Goal: Task Accomplishment & Management: Contribute content

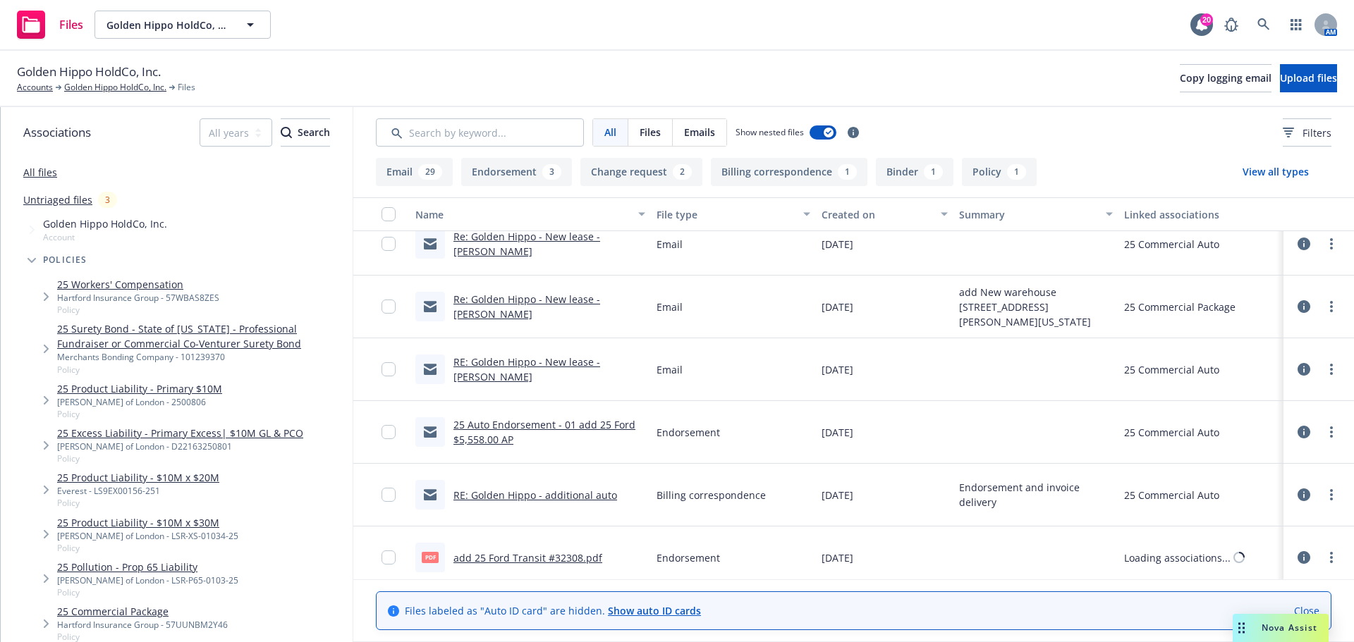
scroll to position [1269, 0]
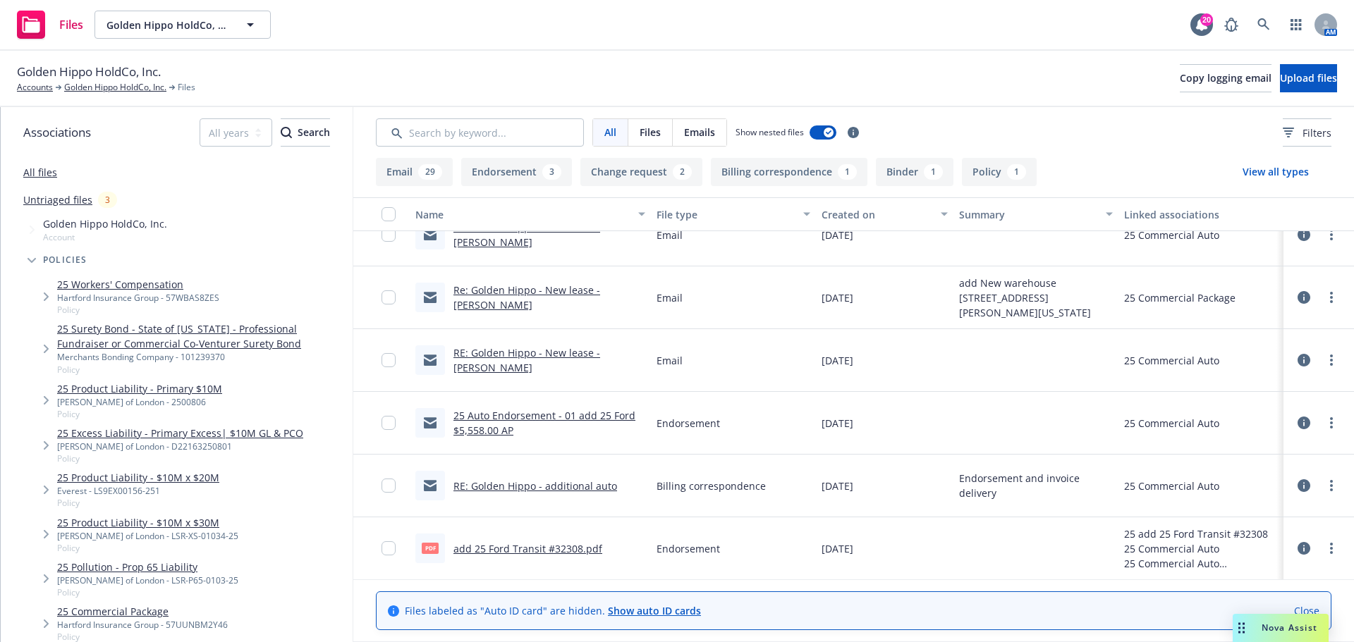
click at [537, 547] on link "add 25 Ford Transit #32308.pdf" at bounding box center [527, 548] width 149 height 13
click at [139, 84] on link "Golden Hippo HoldCo, Inc." at bounding box center [115, 87] width 102 height 13
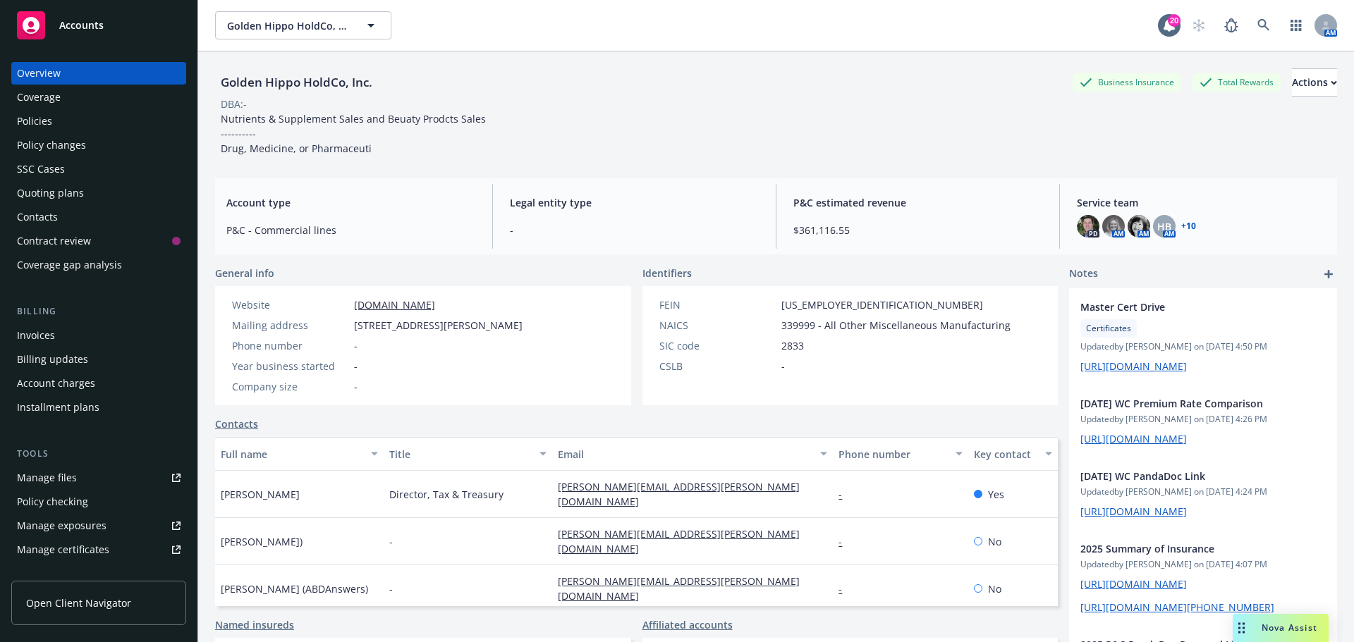
click at [63, 125] on div "Policies" at bounding box center [99, 121] width 164 height 23
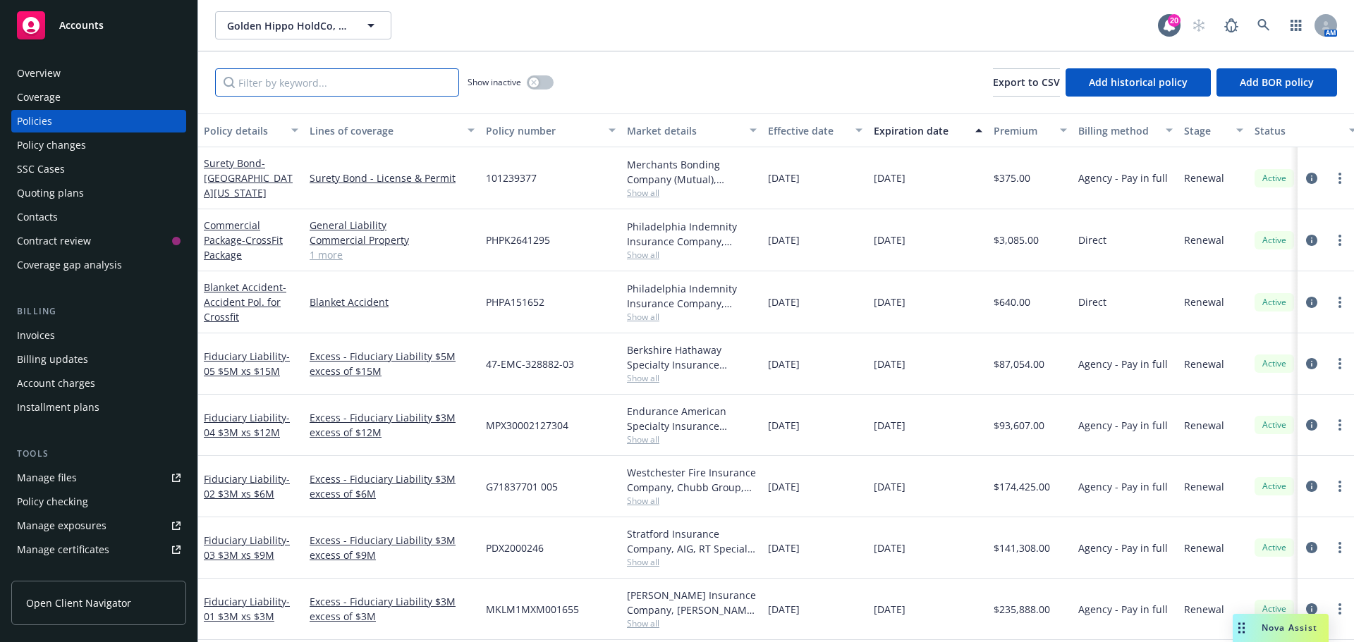
click at [391, 84] on input "Filter by keyword..." at bounding box center [337, 82] width 244 height 28
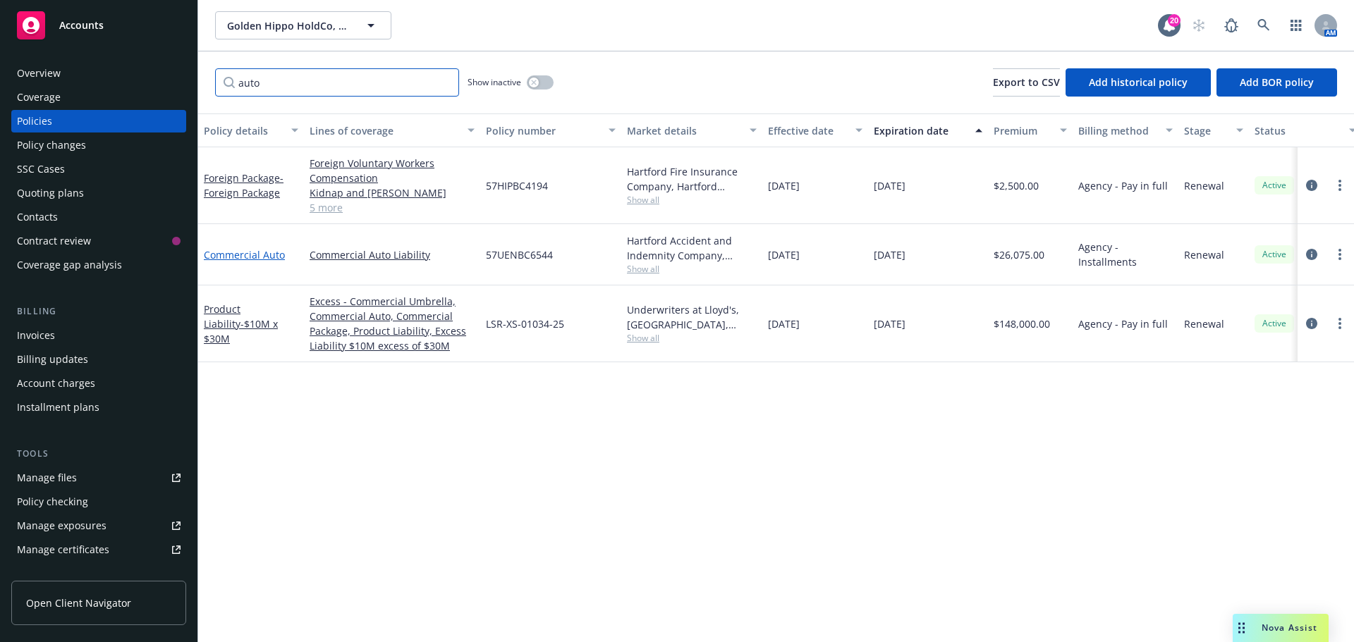
type input "auto"
click at [265, 252] on link "Commercial Auto" at bounding box center [244, 254] width 81 height 13
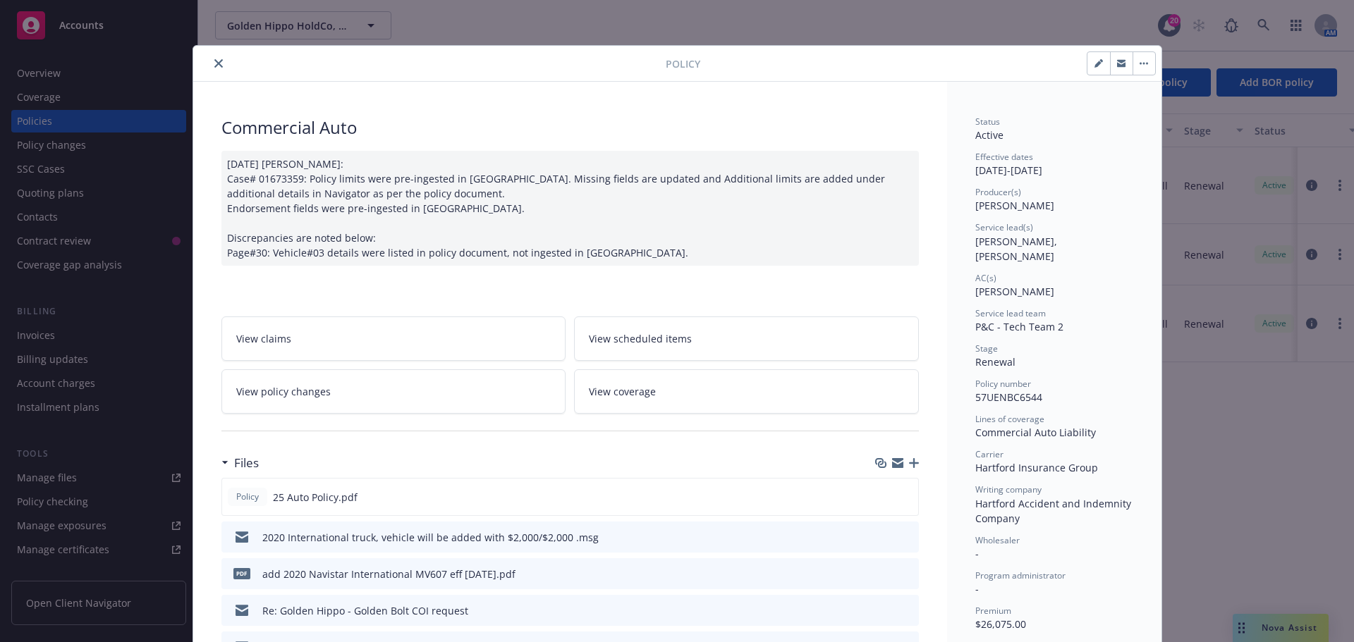
click at [910, 464] on icon "button" at bounding box center [914, 463] width 10 height 10
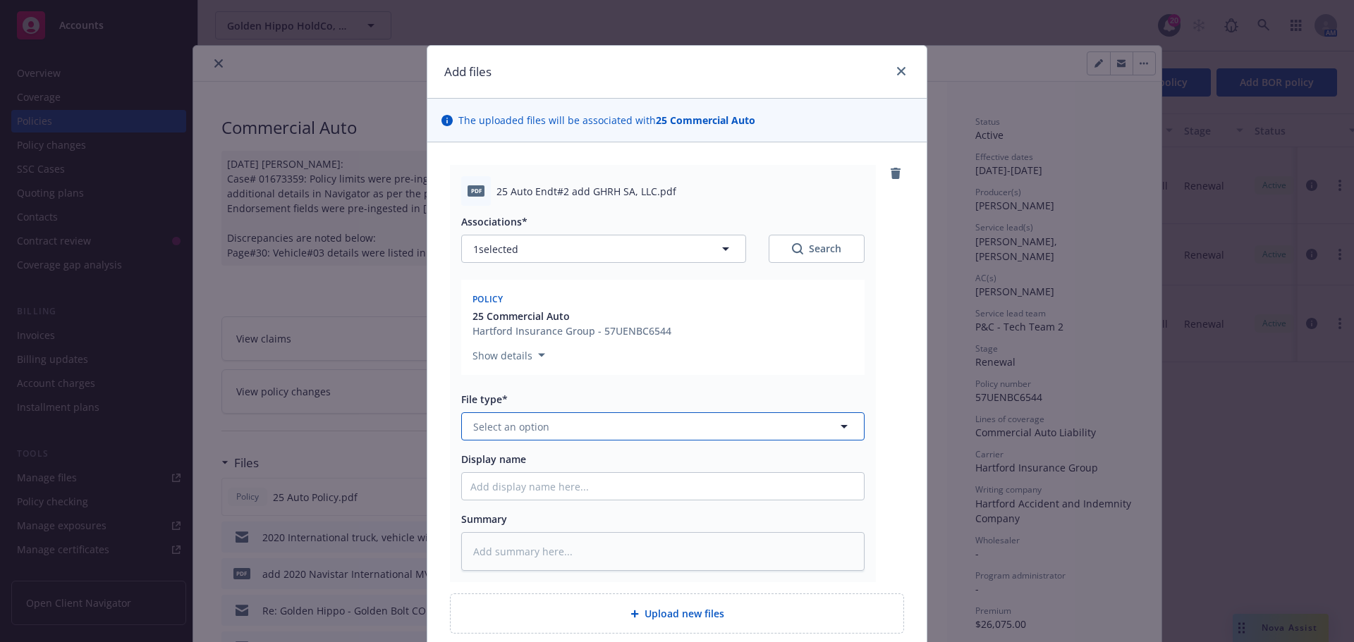
click at [584, 422] on button "Select an option" at bounding box center [662, 426] width 403 height 28
type input "end"
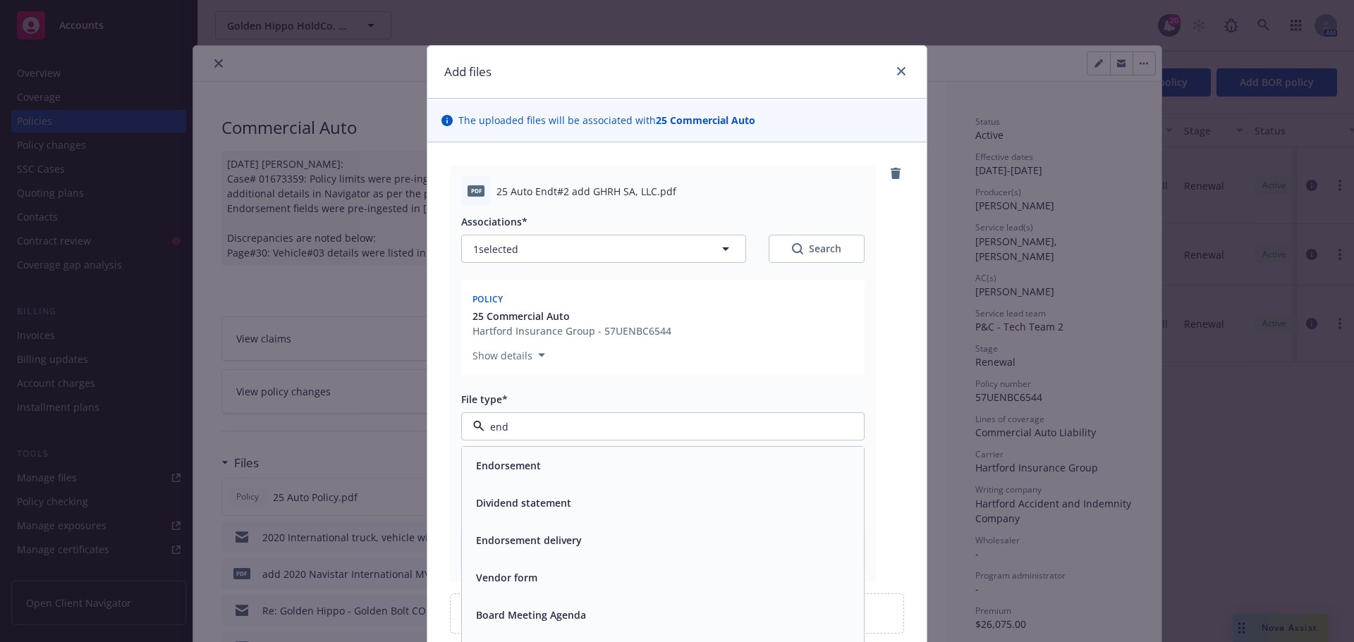
click at [556, 455] on div "Endorsement" at bounding box center [663, 465] width 402 height 37
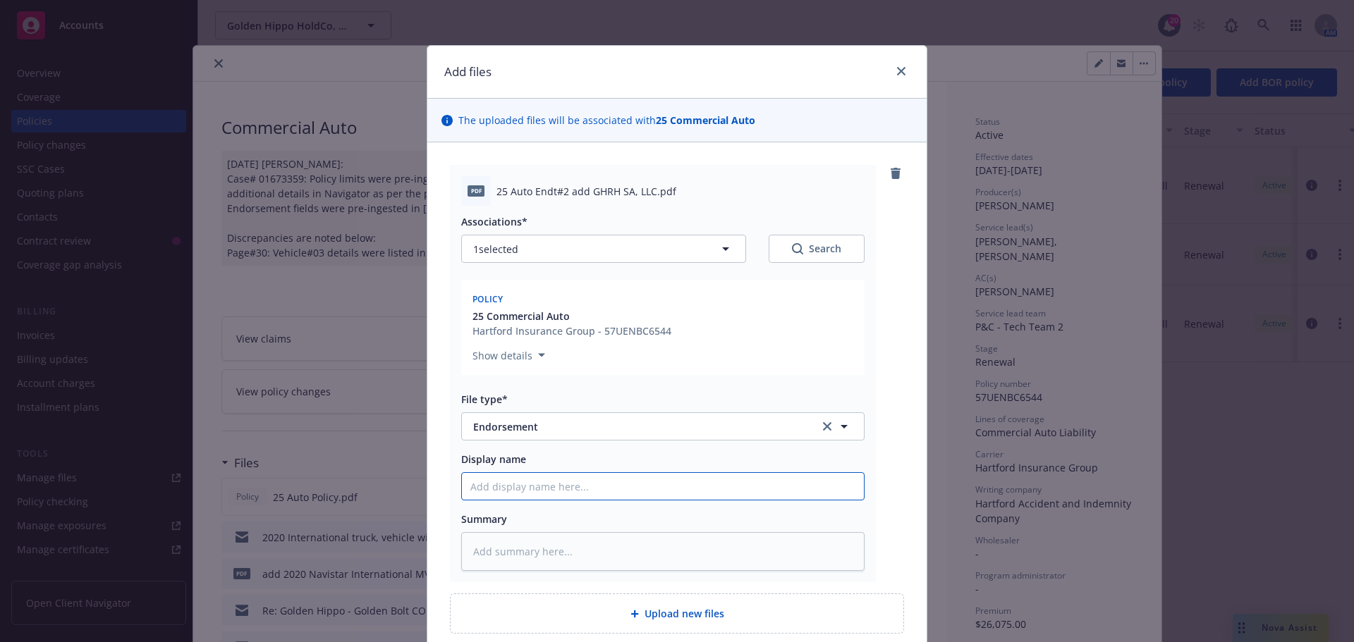
click at [592, 492] on input "Display name" at bounding box center [663, 486] width 402 height 27
paste input "25 Auto Endt#2 add GHRH SA, LLC"
type textarea "x"
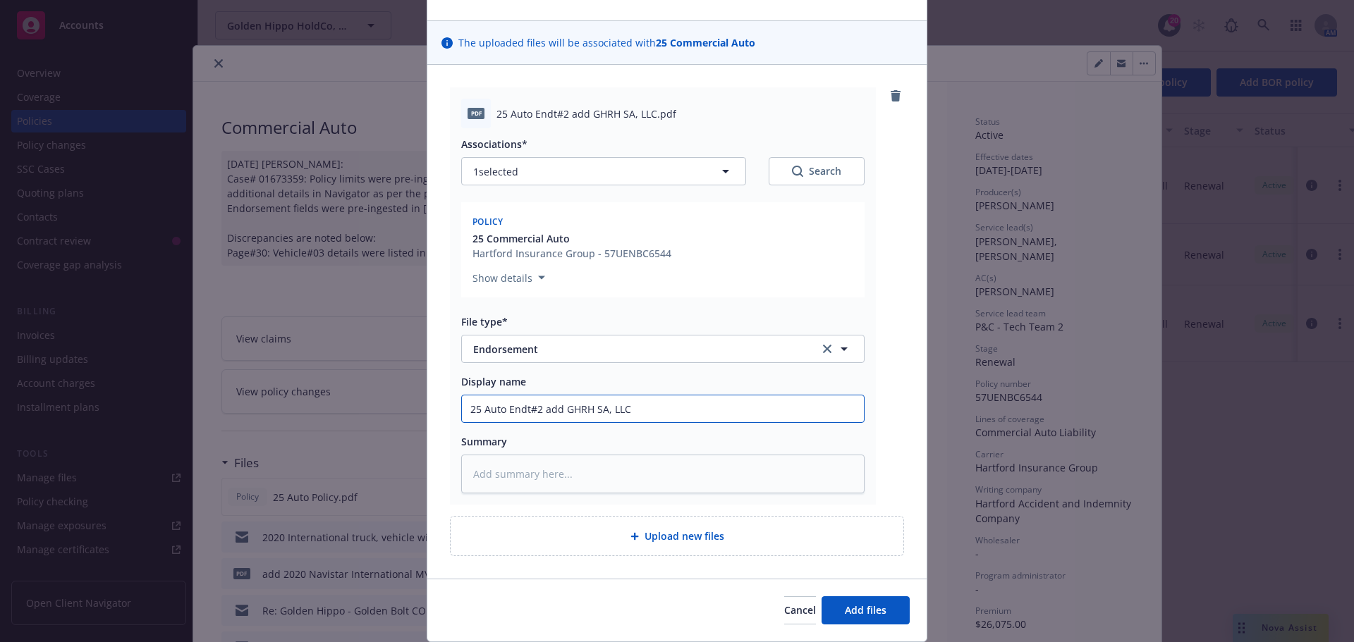
scroll to position [123, 0]
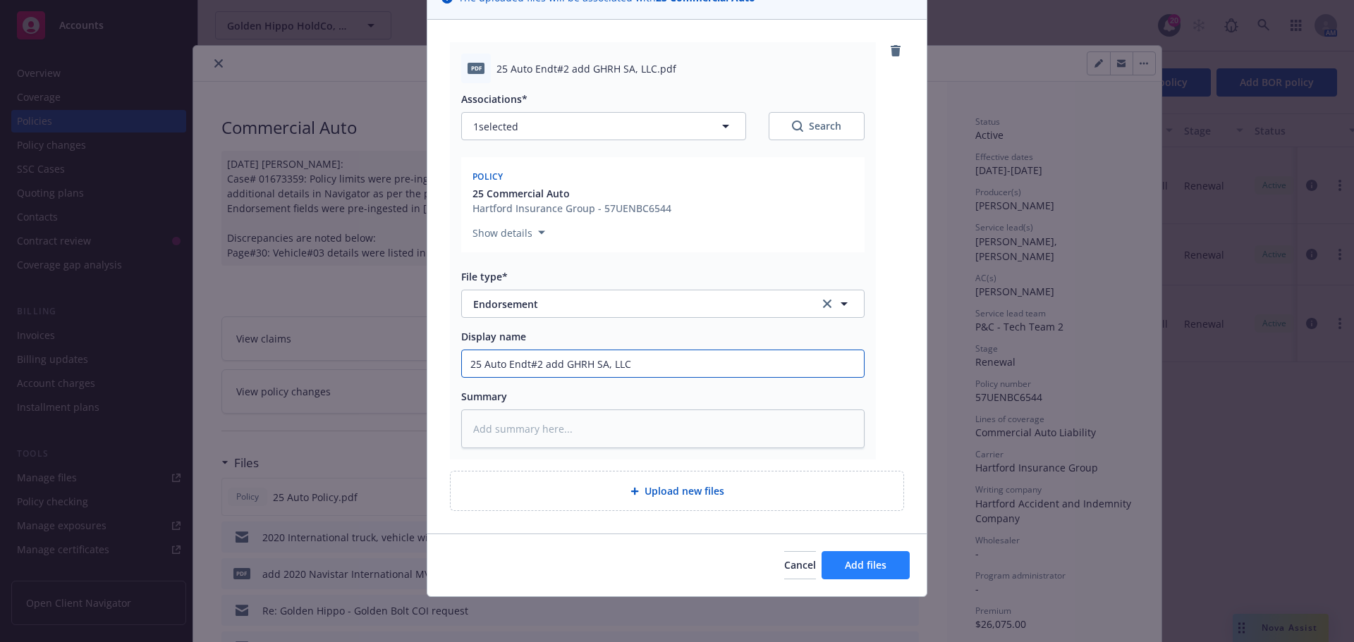
type input "25 Auto Endt#2 add GHRH SA, LLC"
click at [845, 565] on span "Add files" at bounding box center [866, 564] width 42 height 13
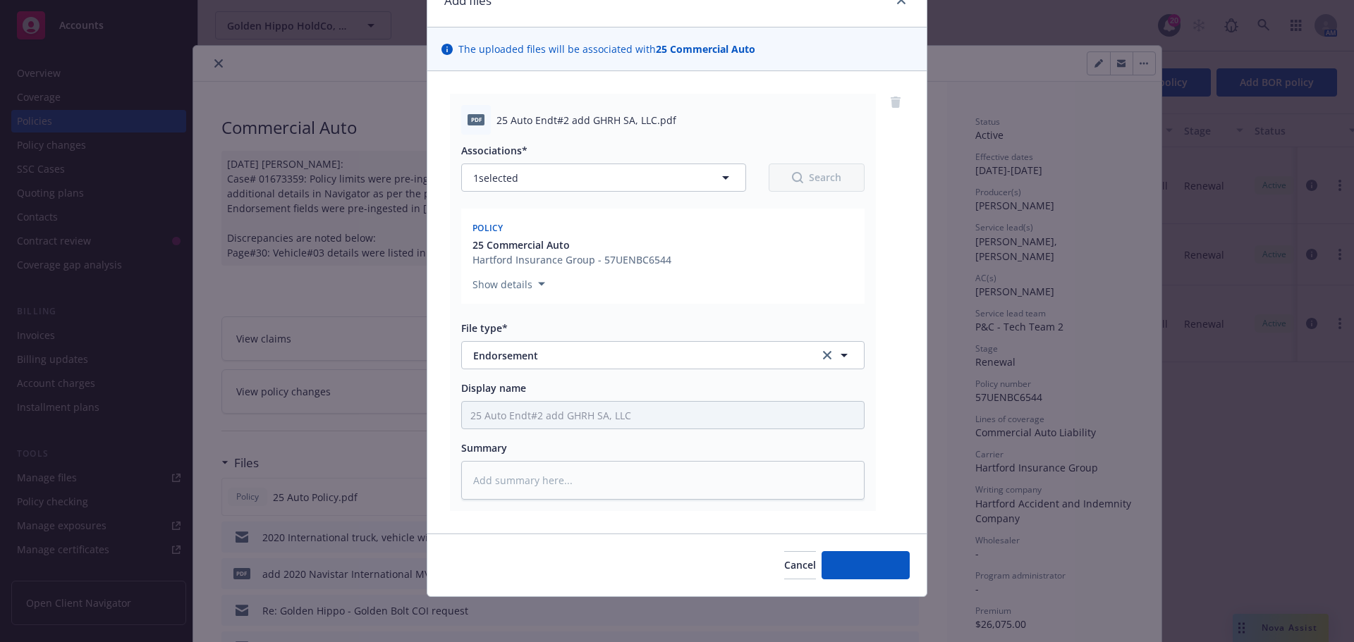
type textarea "x"
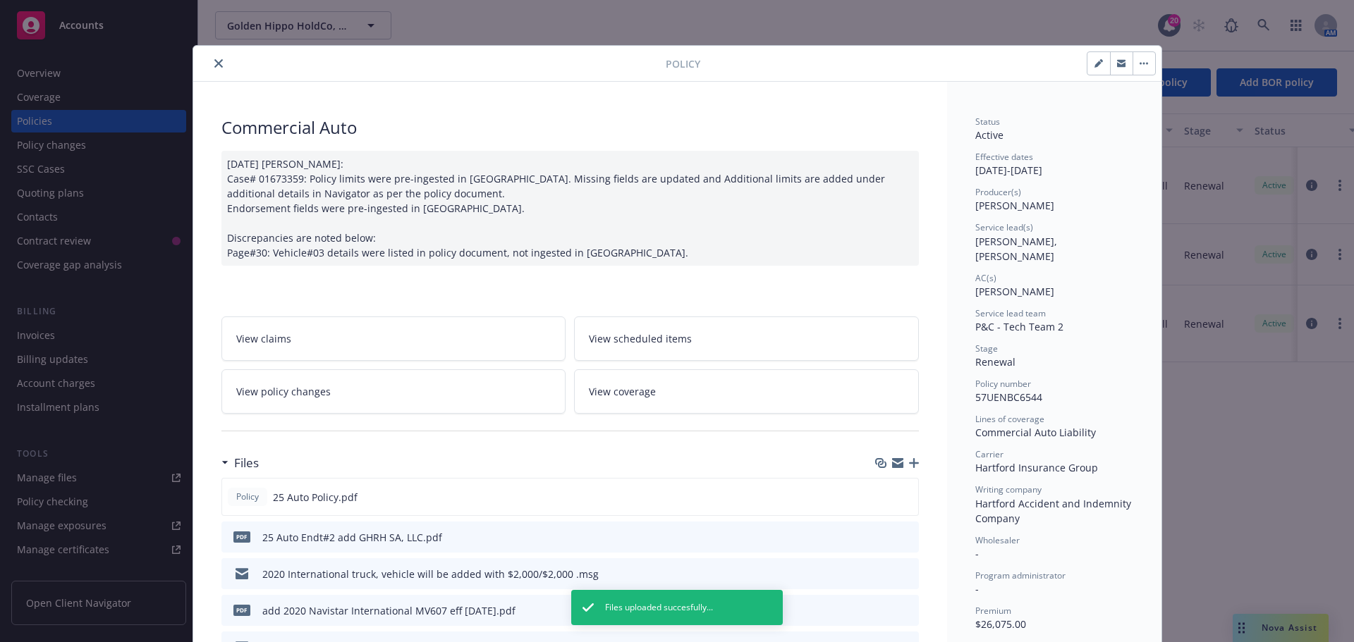
click at [216, 61] on icon "close" at bounding box center [218, 63] width 8 height 8
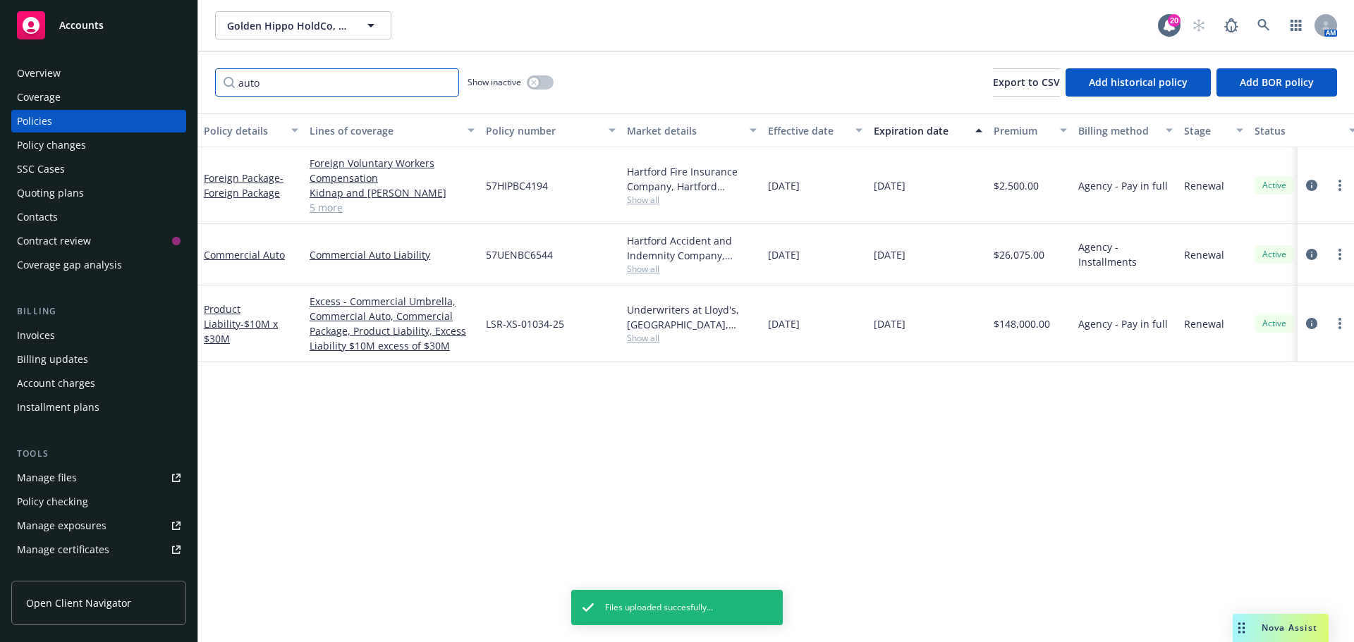
drag, startPoint x: 290, startPoint y: 88, endPoint x: 235, endPoint y: 82, distance: 55.4
click at [235, 82] on input "auto" at bounding box center [337, 82] width 244 height 28
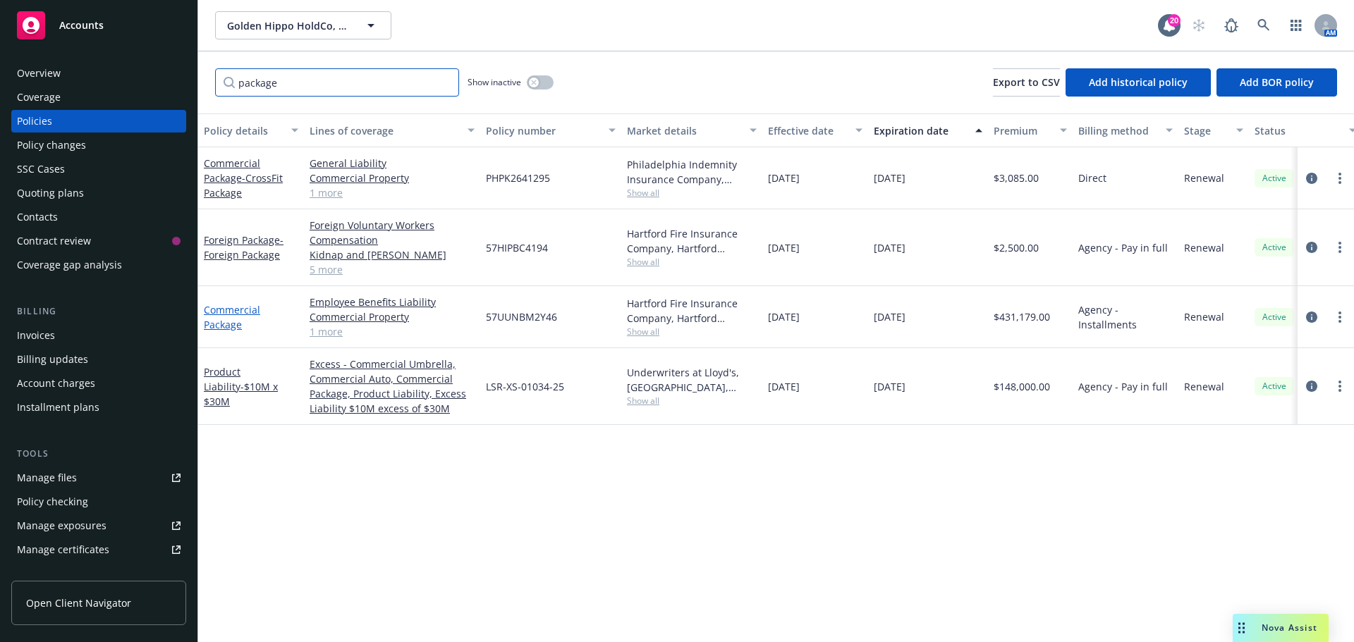
type input "package"
click at [225, 314] on link "Commercial Package" at bounding box center [232, 317] width 56 height 28
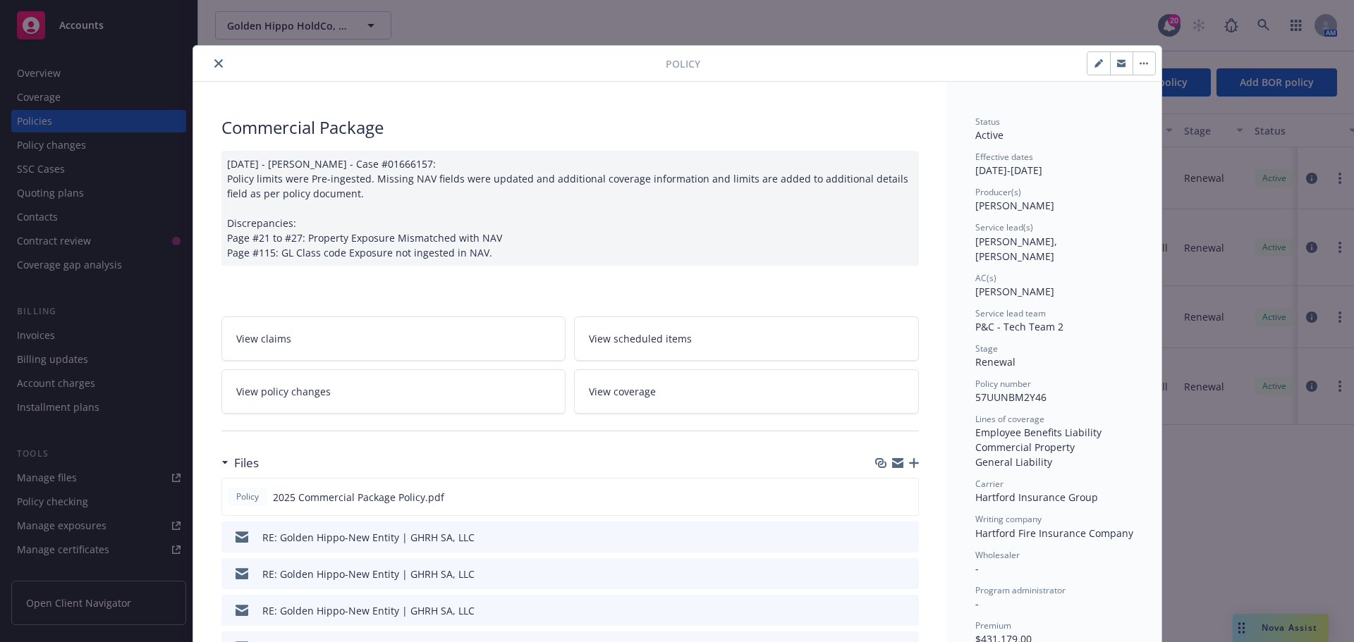
click at [909, 461] on icon "button" at bounding box center [914, 463] width 10 height 10
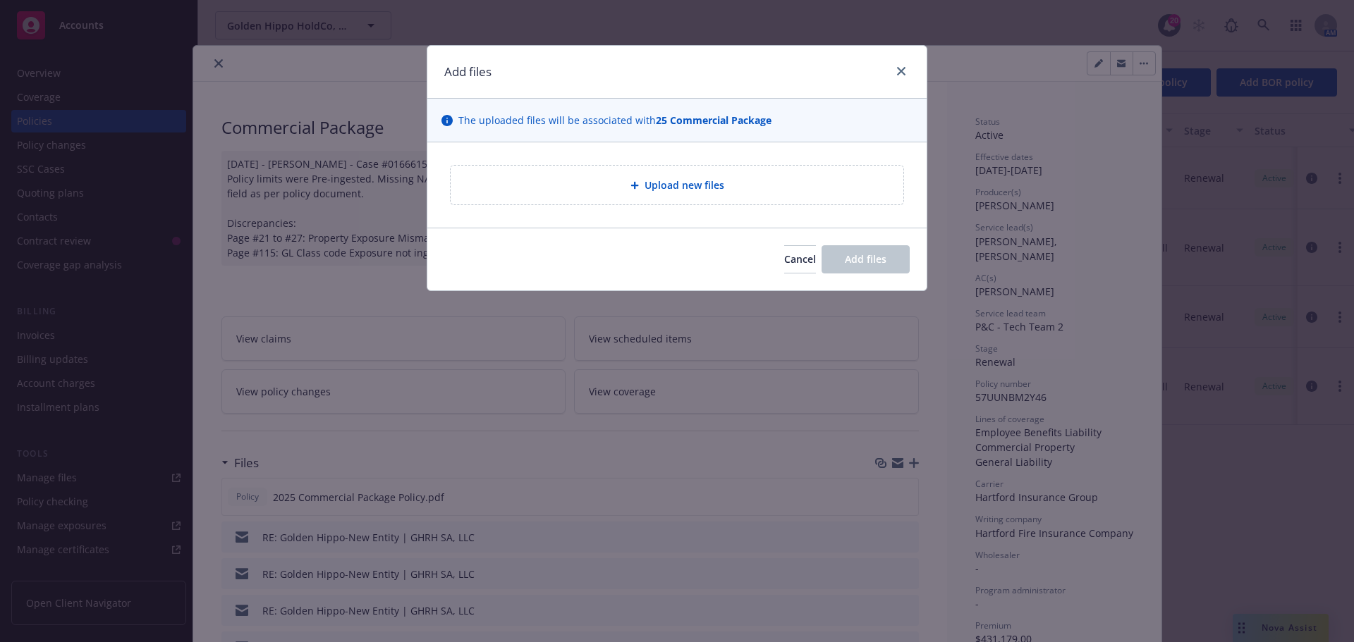
type textarea "x"
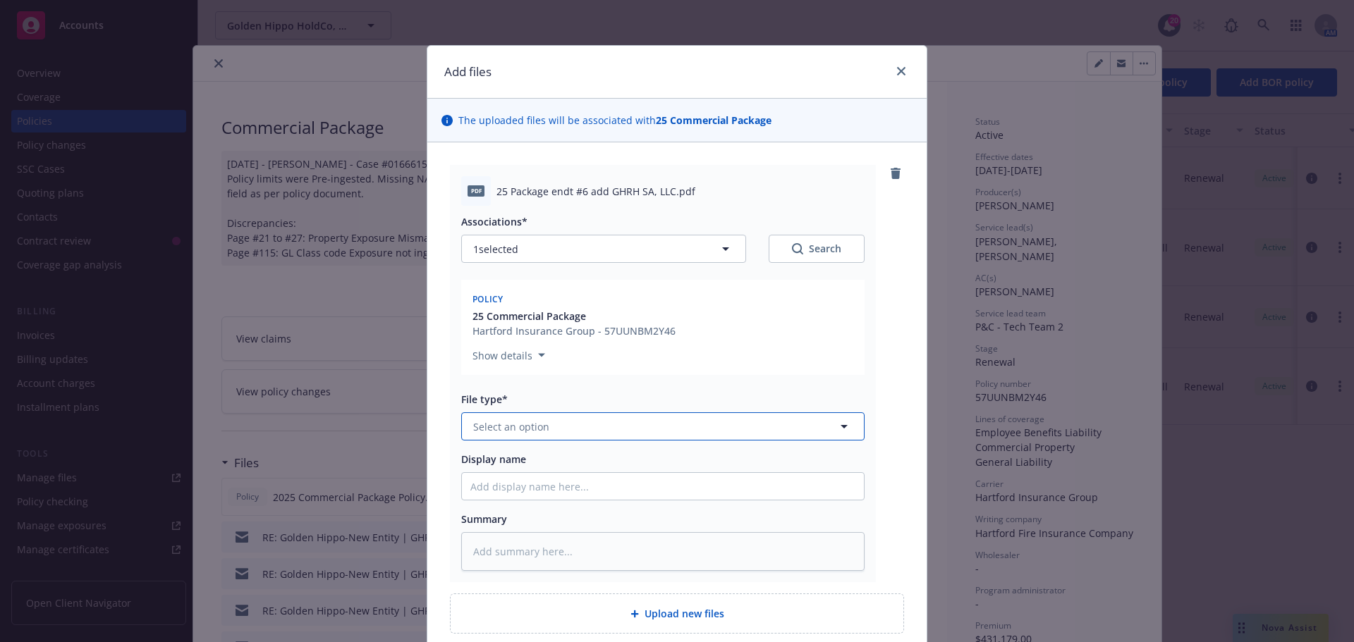
click at [542, 424] on button "Select an option" at bounding box center [662, 426] width 403 height 28
type input "end"
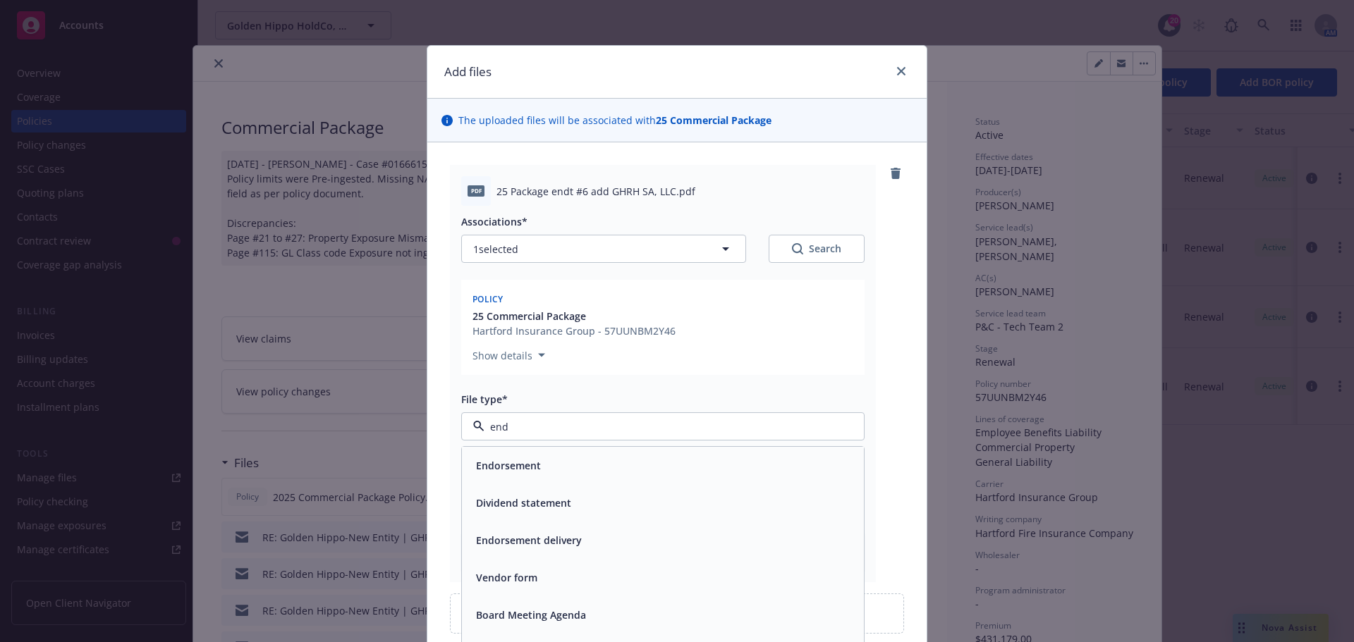
click at [534, 467] on span "Endorsement" at bounding box center [508, 465] width 65 height 15
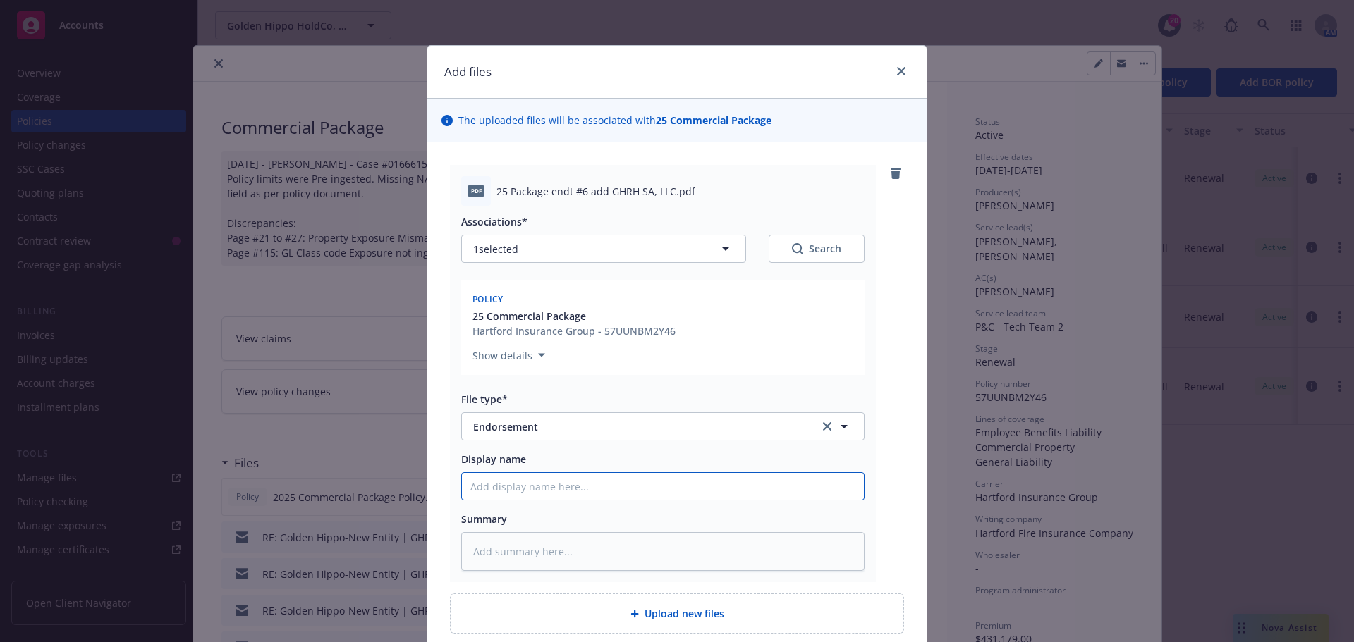
click at [576, 494] on input "Display name" at bounding box center [663, 486] width 402 height 27
paste input "25 Package endt #6 add GHRH SA, LLC"
type textarea "x"
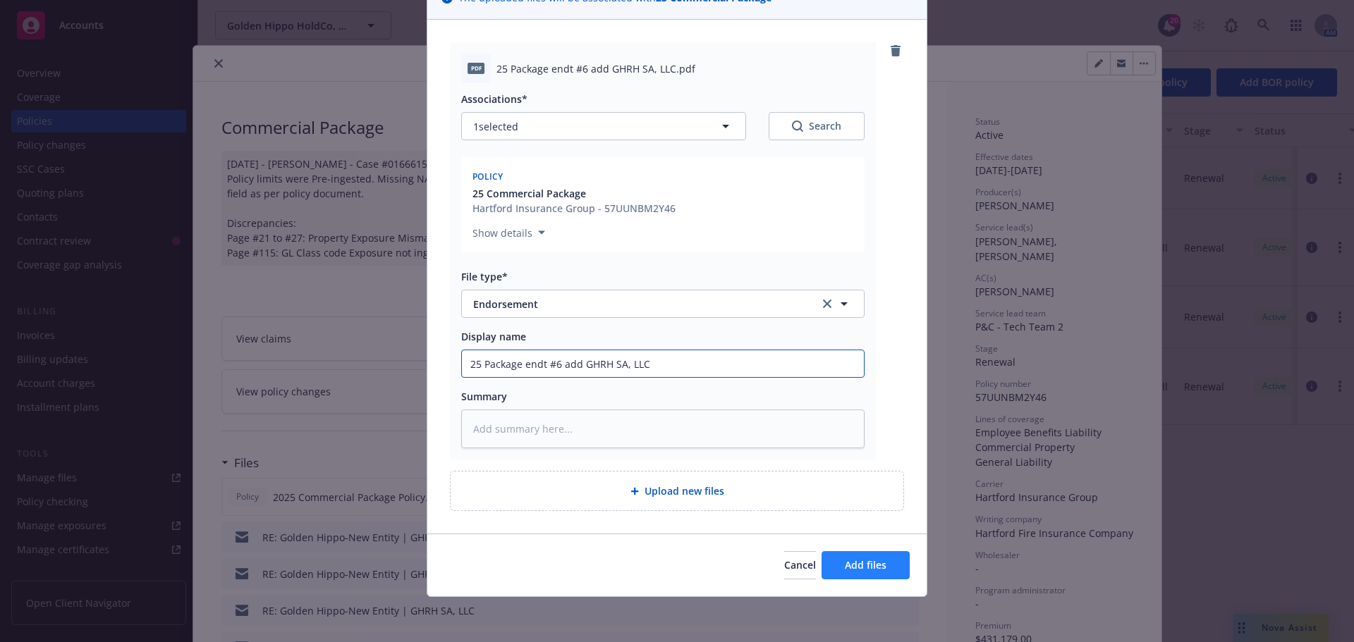
type input "25 Package endt #6 add GHRH SA, LLC"
click at [867, 567] on span "Add files" at bounding box center [866, 564] width 42 height 13
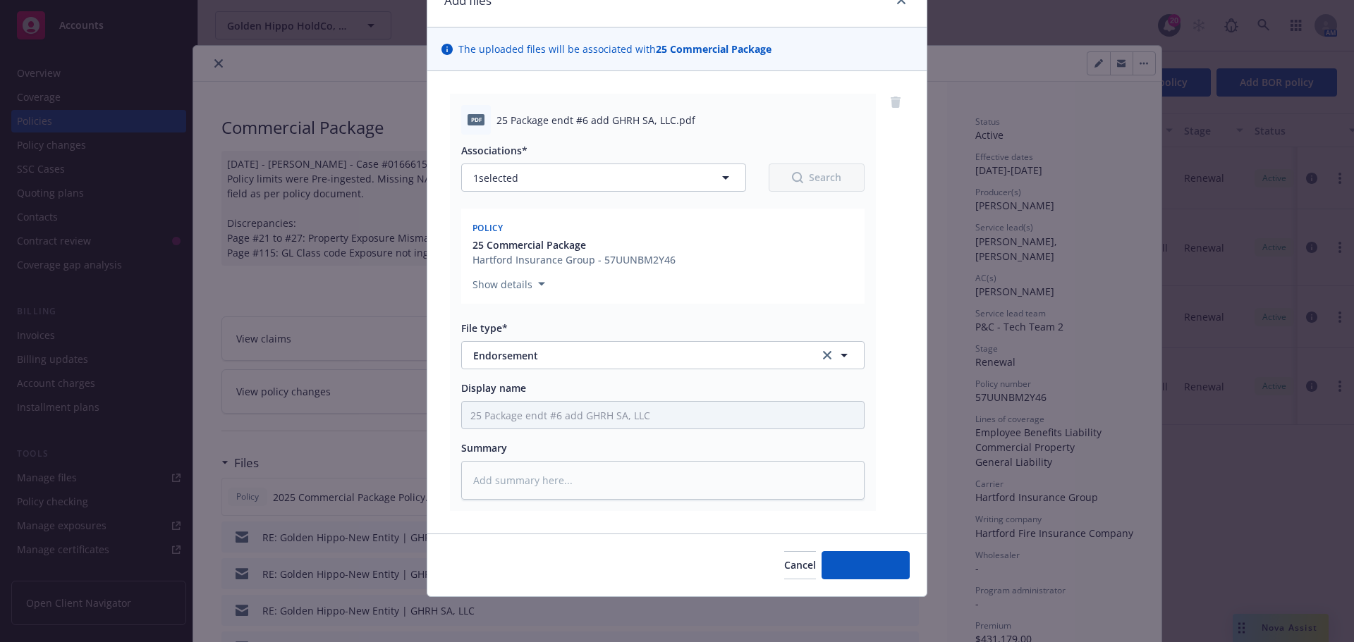
scroll to position [71, 0]
type textarea "x"
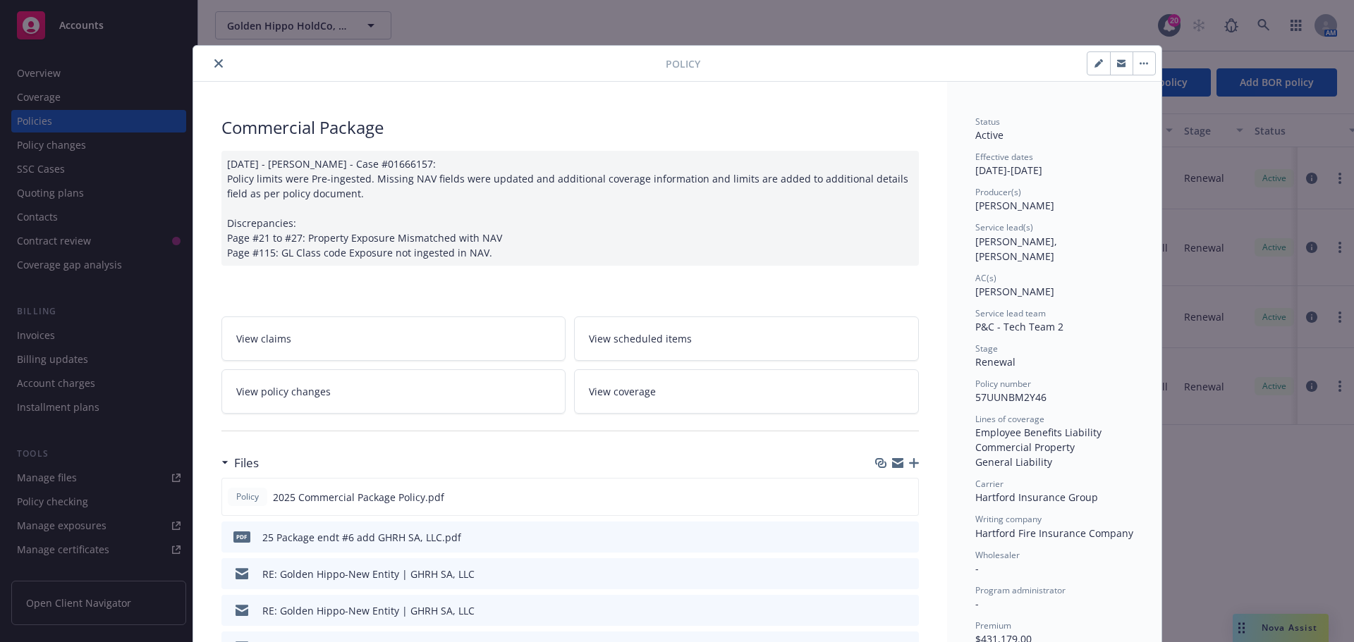
click at [214, 67] on icon "close" at bounding box center [218, 63] width 8 height 8
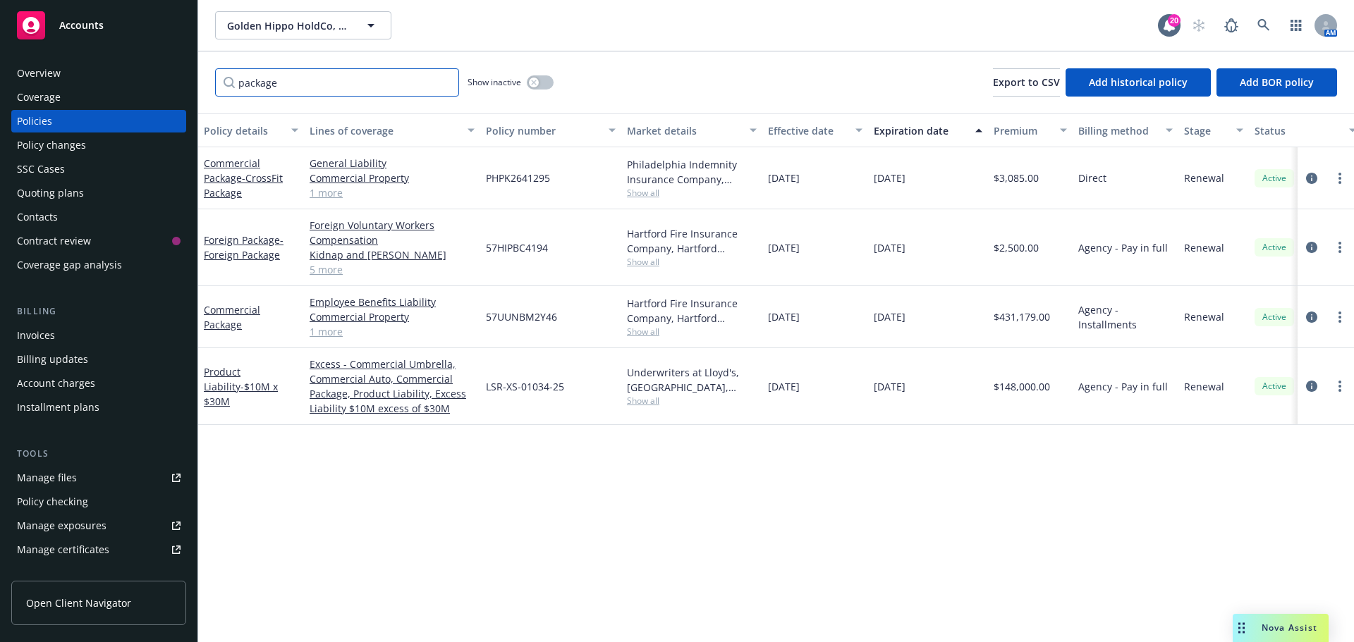
drag, startPoint x: 253, startPoint y: 92, endPoint x: 172, endPoint y: 92, distance: 81.1
click at [172, 92] on div "Accounts Overview Coverage Policies Policy changes SSC Cases Quoting plans Cont…" at bounding box center [677, 321] width 1354 height 642
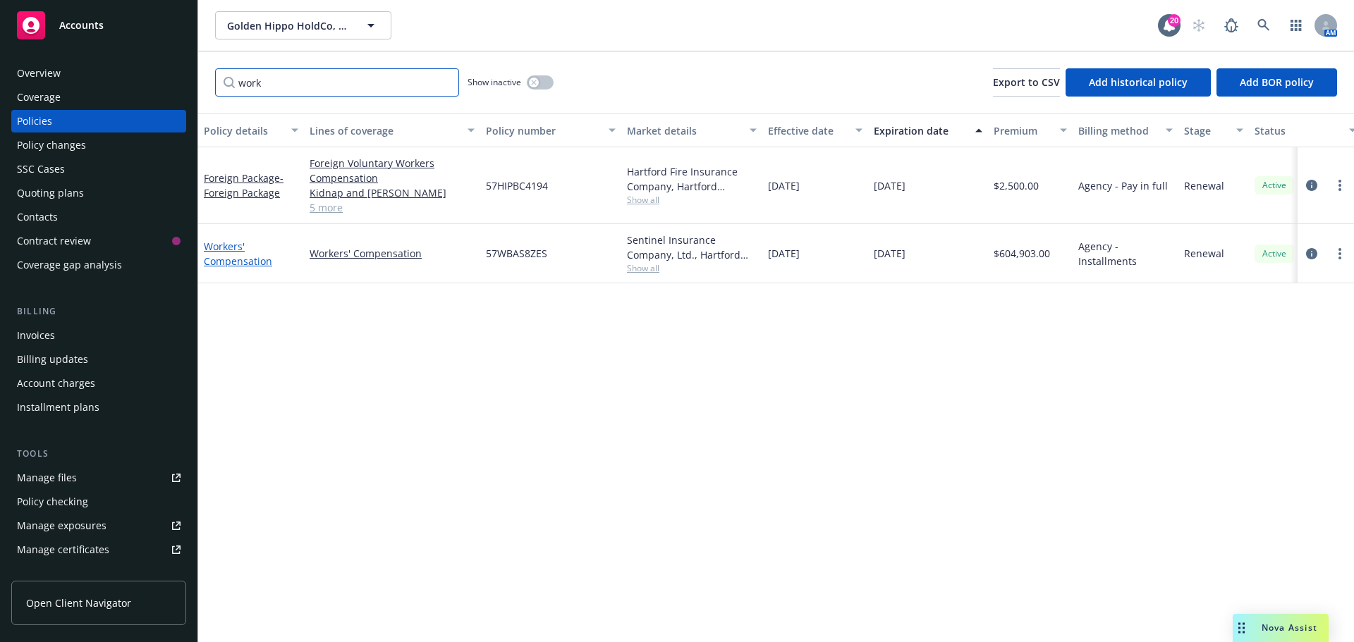
type input "work"
click at [228, 263] on link "Workers' Compensation" at bounding box center [238, 254] width 68 height 28
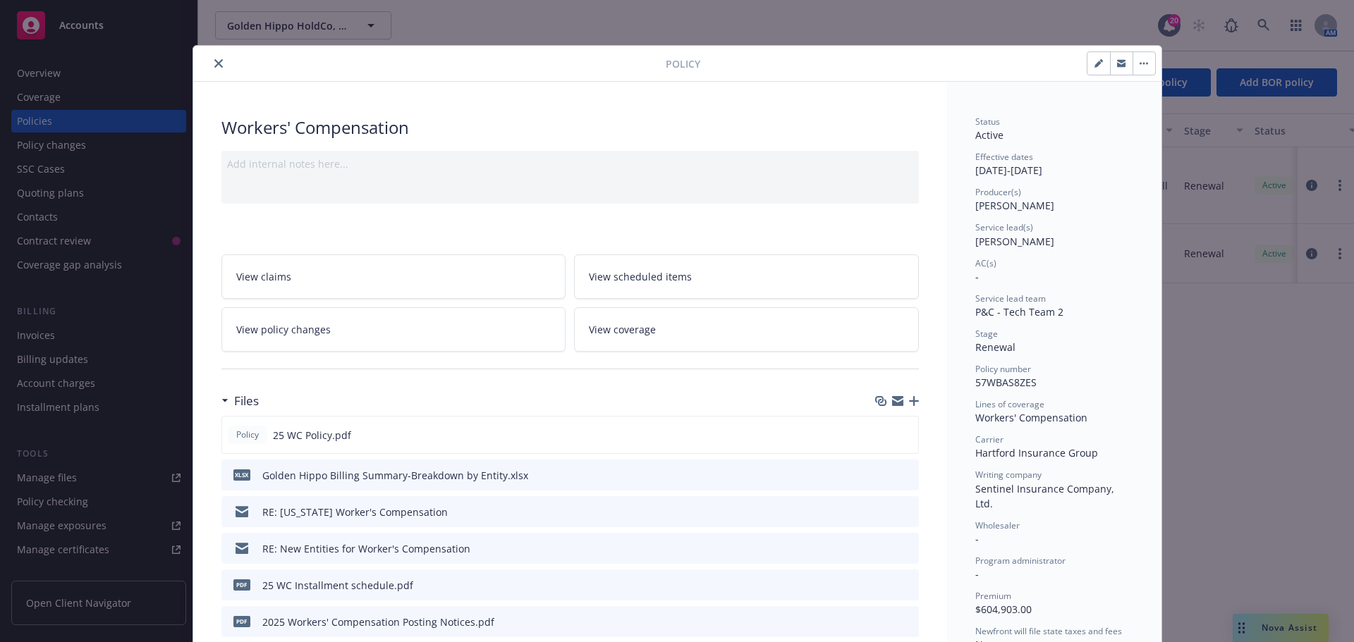
click at [909, 402] on icon "button" at bounding box center [914, 401] width 10 height 10
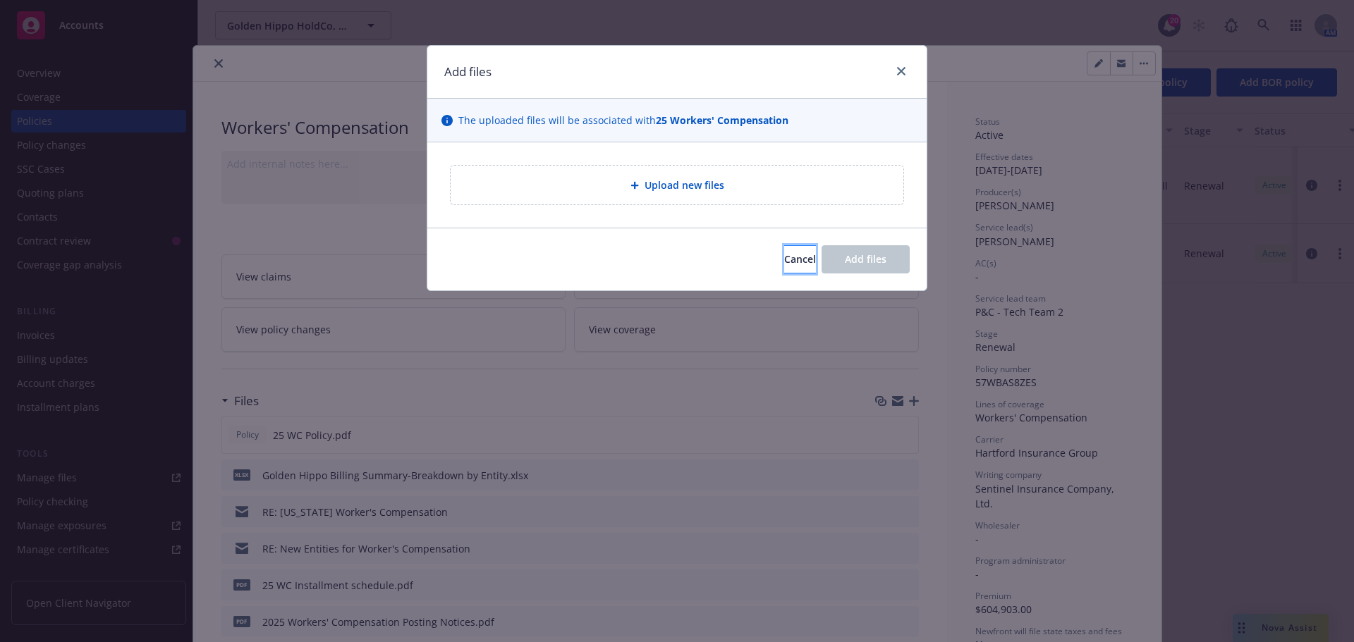
click at [784, 259] on span "Cancel" at bounding box center [800, 258] width 32 height 13
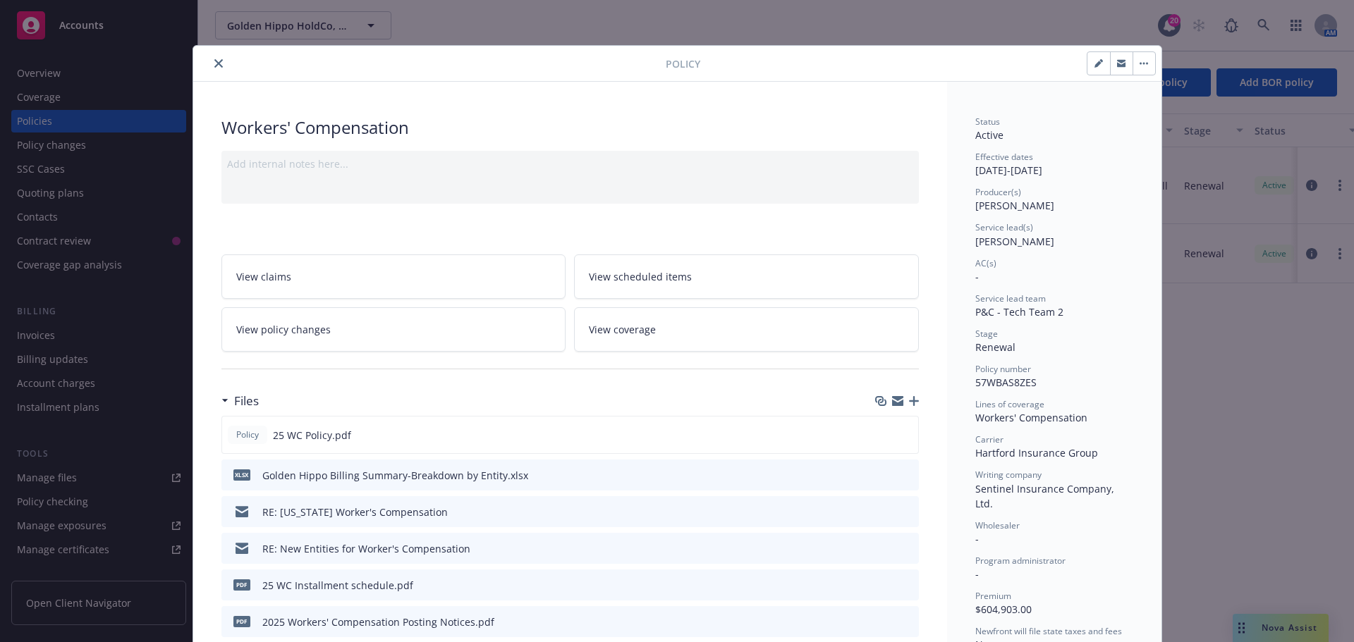
click at [892, 400] on icon "button" at bounding box center [897, 398] width 11 height 5
click at [210, 66] on button "close" at bounding box center [218, 63] width 17 height 17
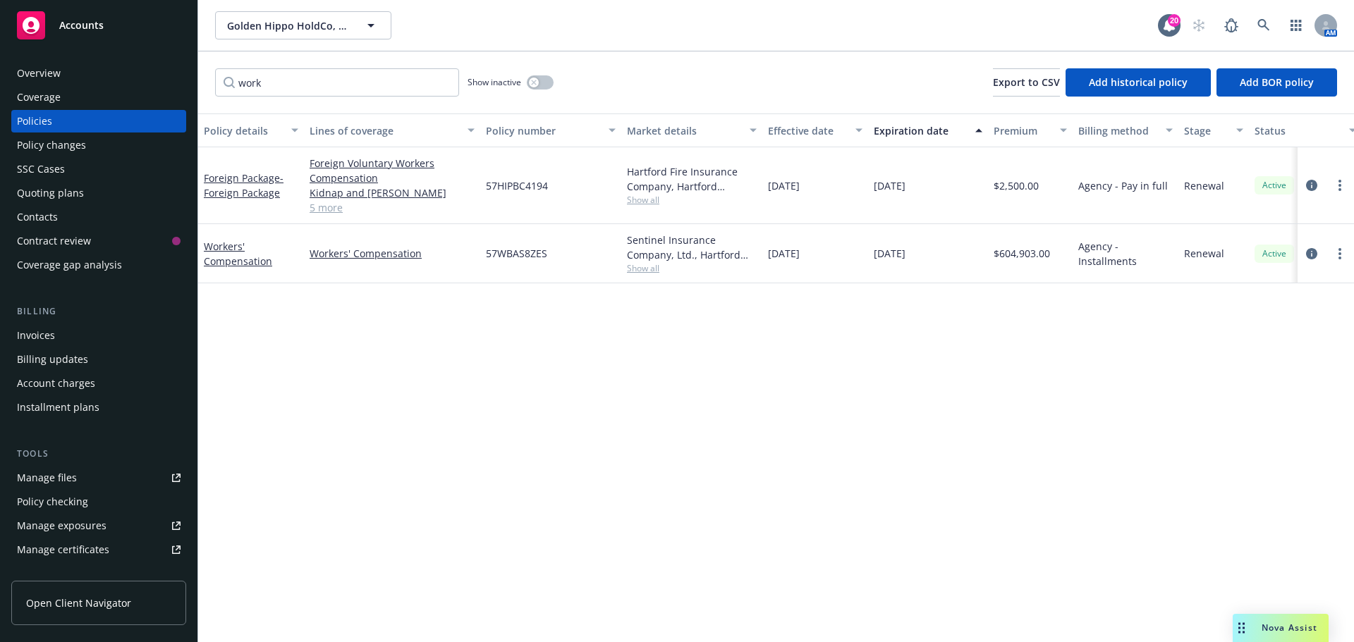
click at [27, 25] on icon at bounding box center [31, 25] width 17 height 17
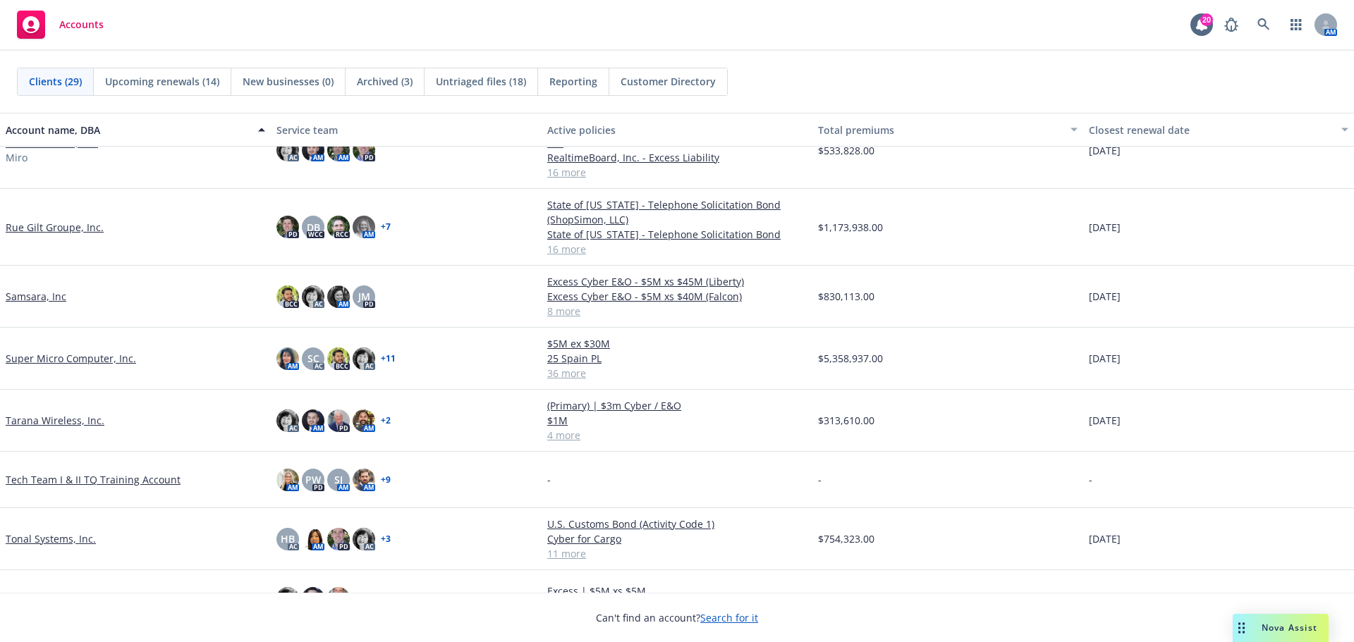
scroll to position [1058, 0]
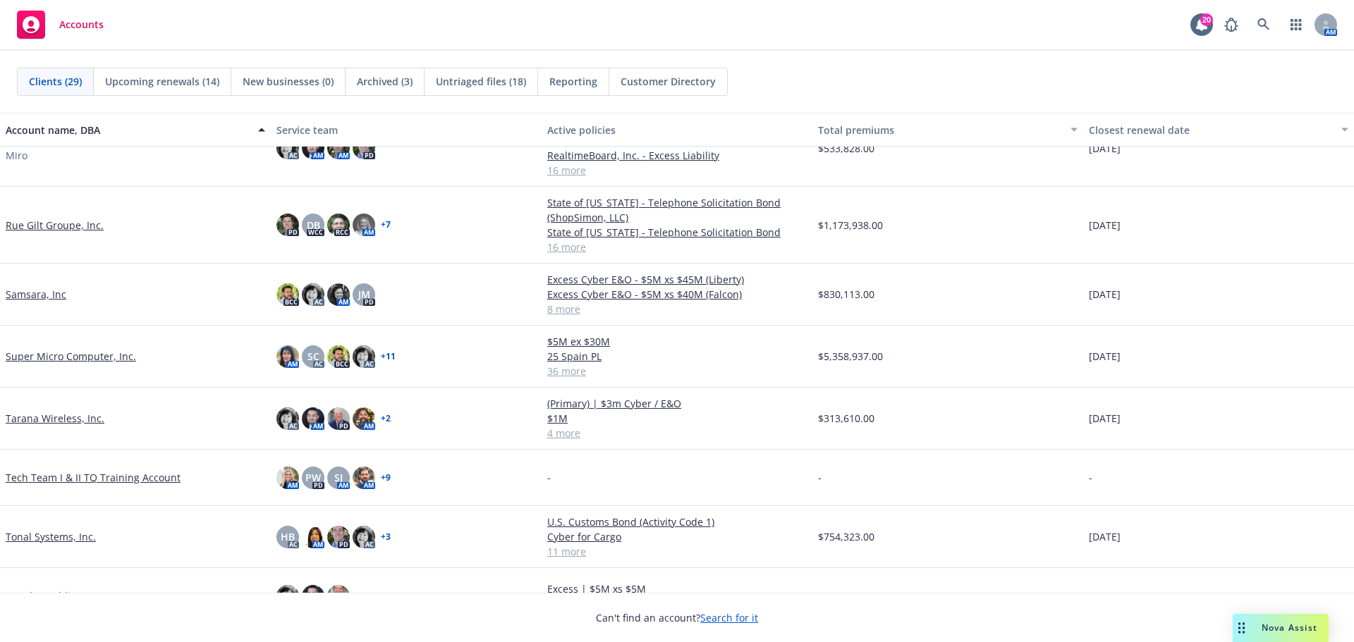
click at [107, 349] on link "Super Micro Computer, Inc." at bounding box center [71, 356] width 130 height 15
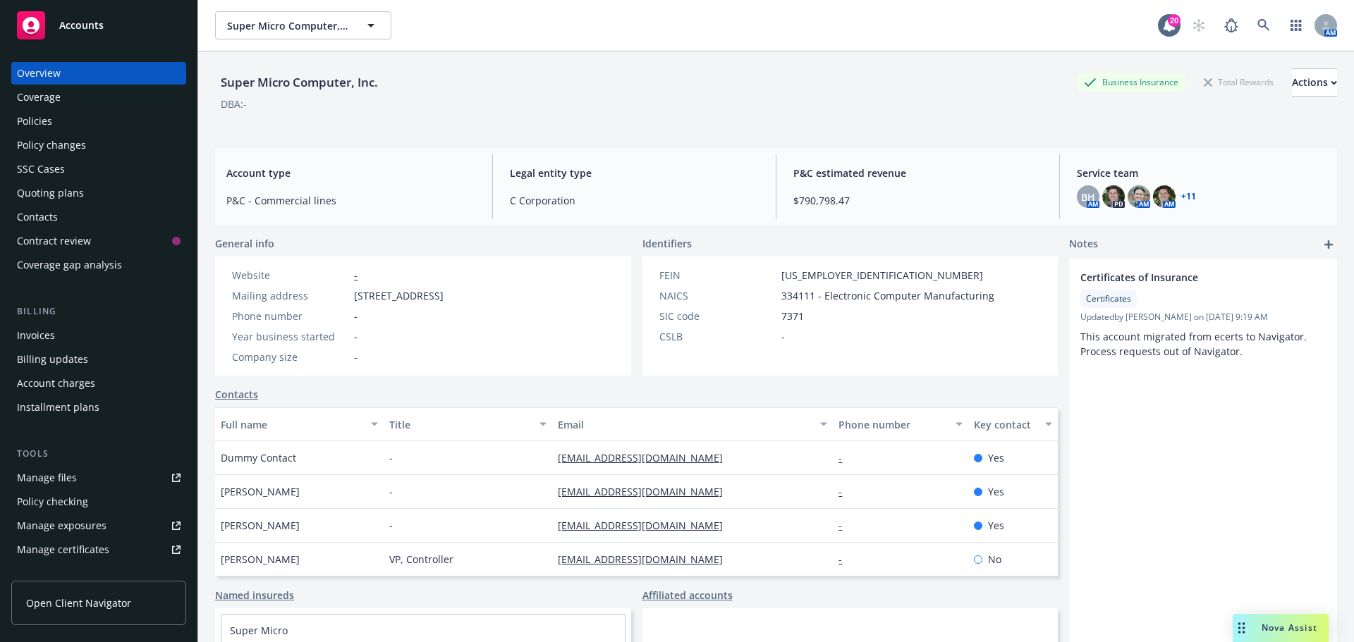
click at [75, 121] on div "Policies" at bounding box center [99, 121] width 164 height 23
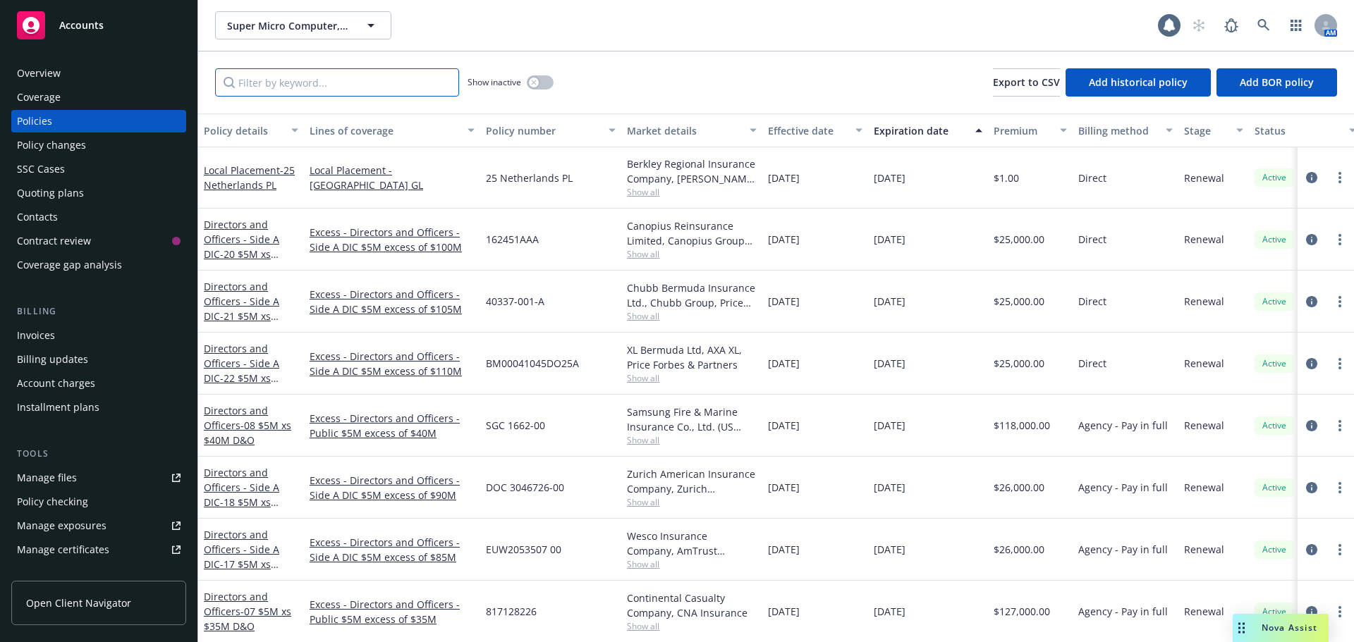
click at [299, 92] on input "Filter by keyword..." at bounding box center [337, 82] width 244 height 28
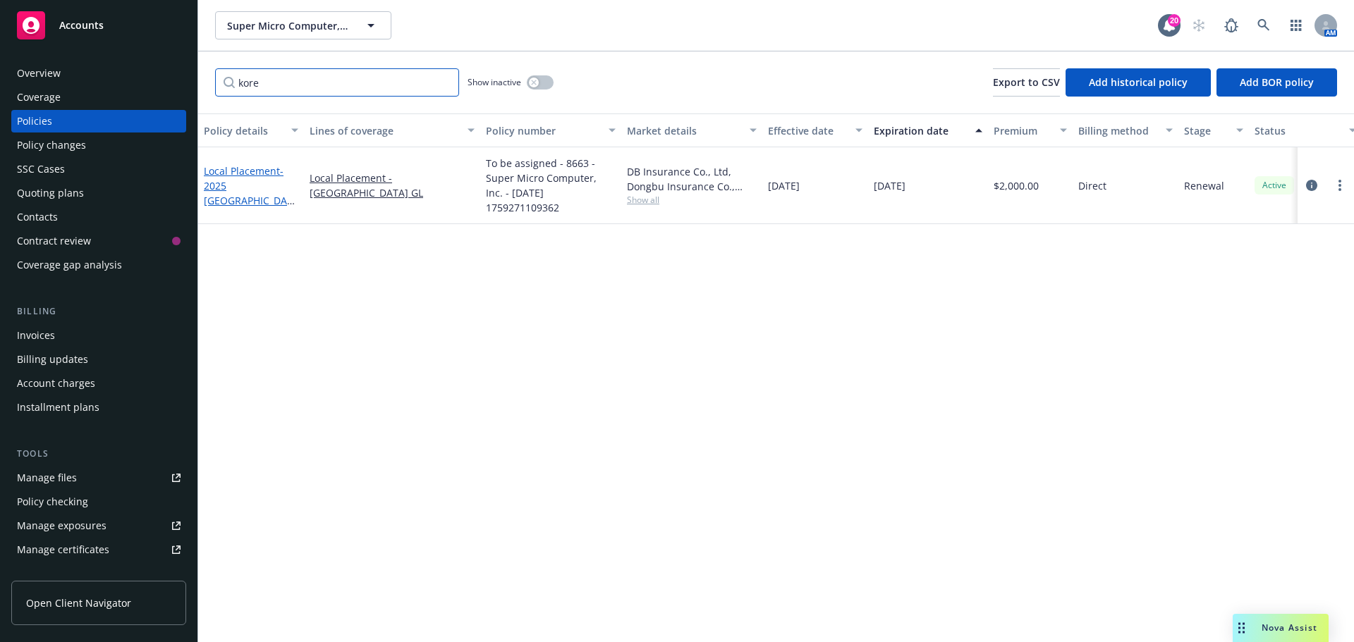
type input "kore"
click at [248, 186] on span "- 2025 Korea GL" at bounding box center [249, 193] width 91 height 58
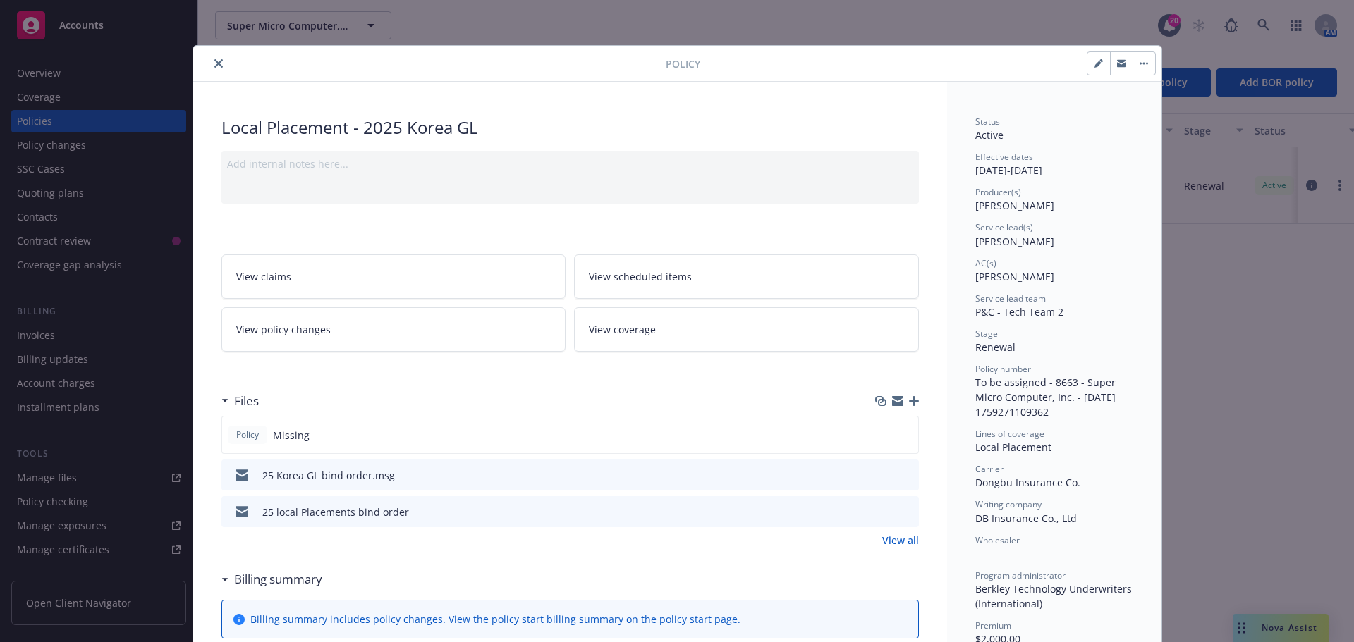
click at [910, 403] on icon "button" at bounding box center [914, 401] width 10 height 10
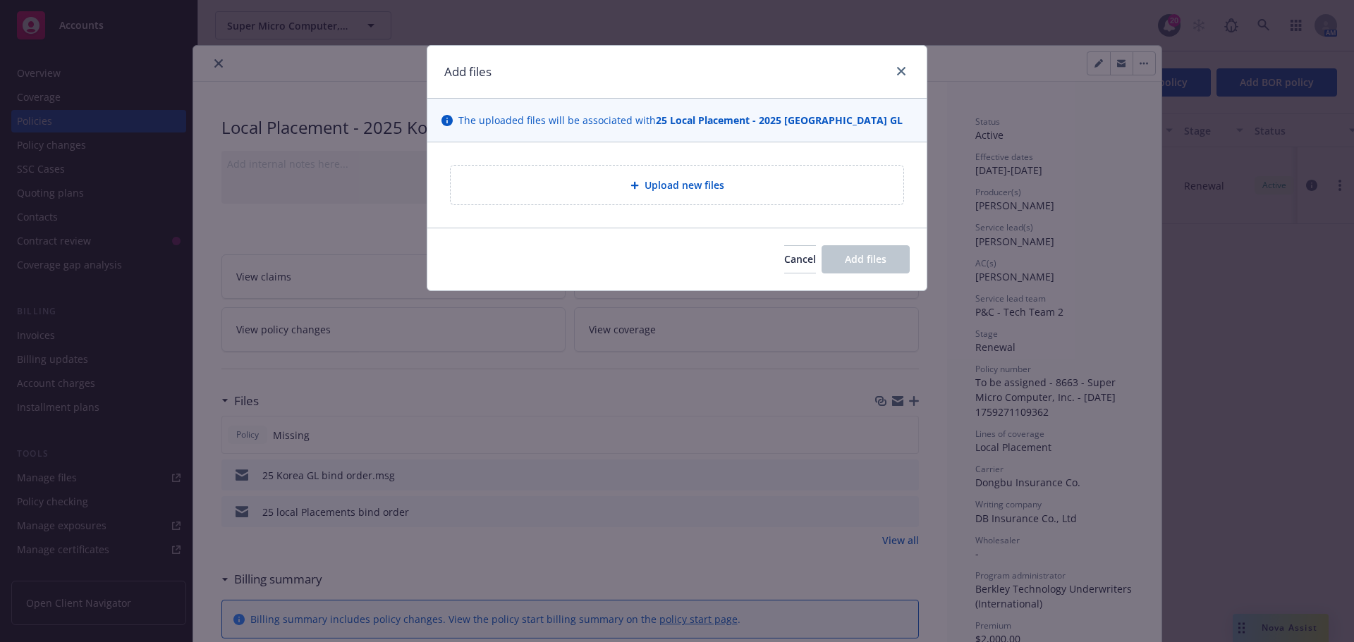
type textarea "x"
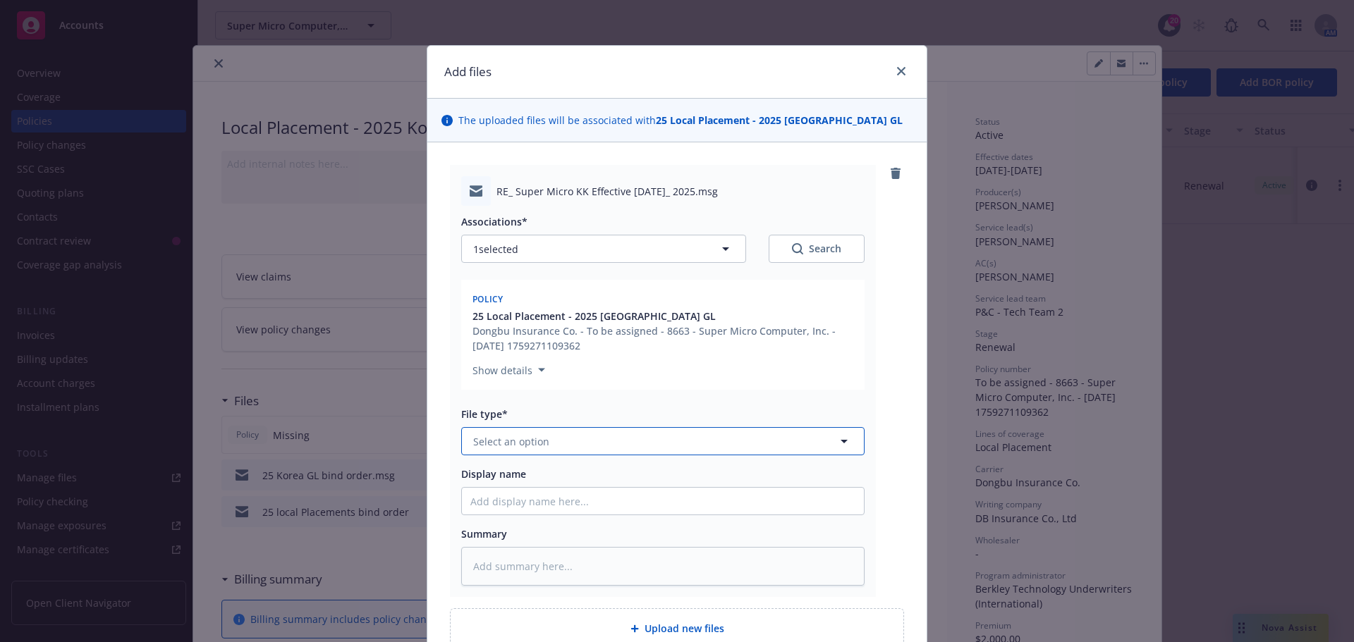
click at [546, 438] on button "Select an option" at bounding box center [662, 441] width 403 height 28
type input "bind"
click at [534, 561] on span "Bind confirmation" at bounding box center [519, 555] width 87 height 15
click at [511, 498] on input "Display name" at bounding box center [663, 501] width 402 height 27
type textarea "x"
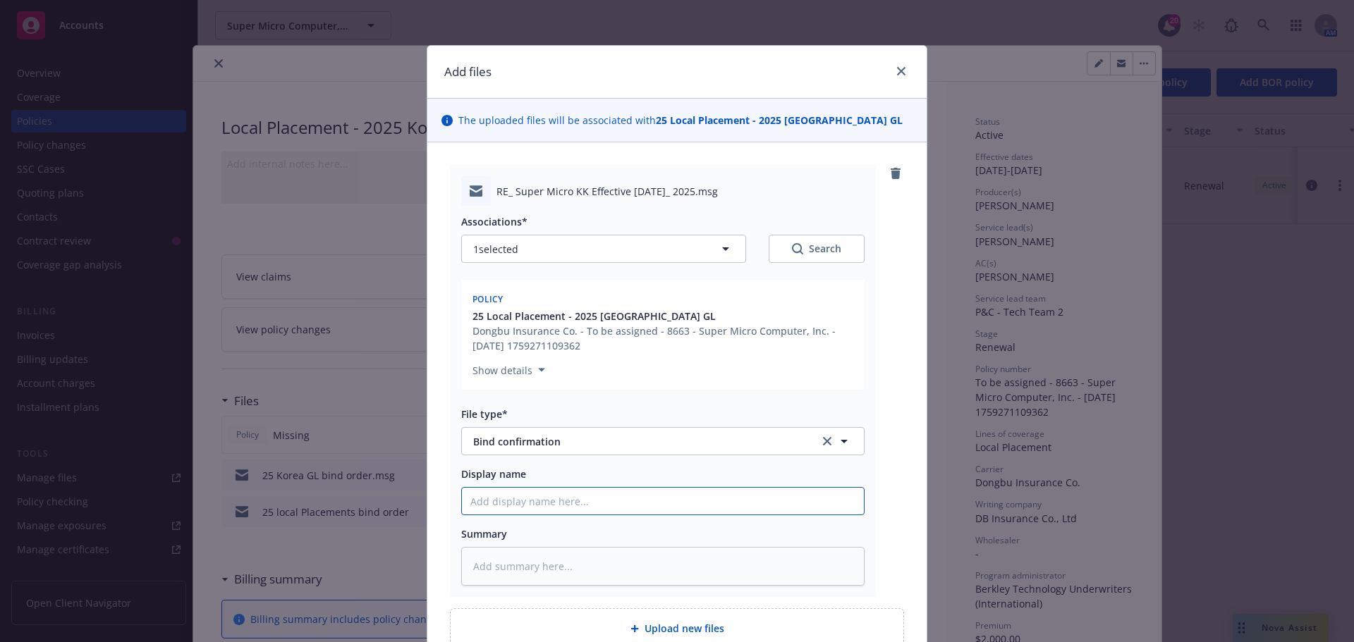
type input "2"
type textarea "x"
type input "25"
type textarea "x"
type input "25"
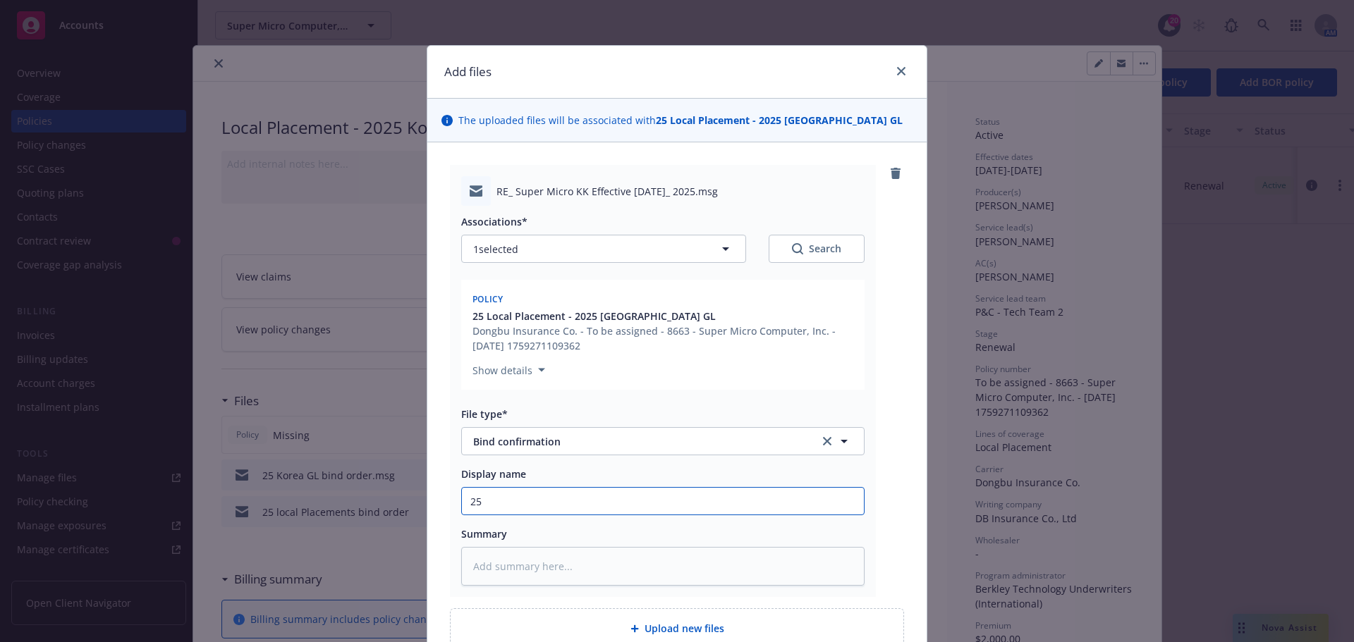
type textarea "x"
type input "25 K"
type textarea "x"
type input "25 Ko"
type textarea "x"
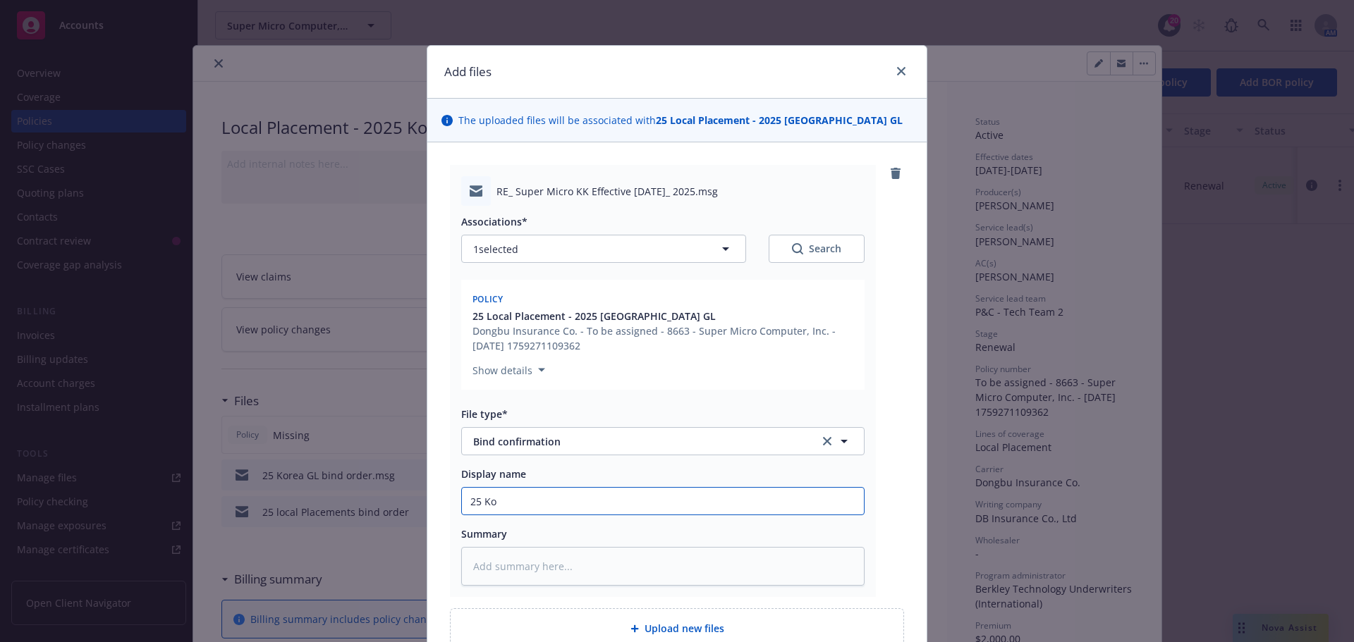
type input "25 Kor"
type textarea "x"
type input "25 Kore"
type textarea "x"
type input "25 Korea"
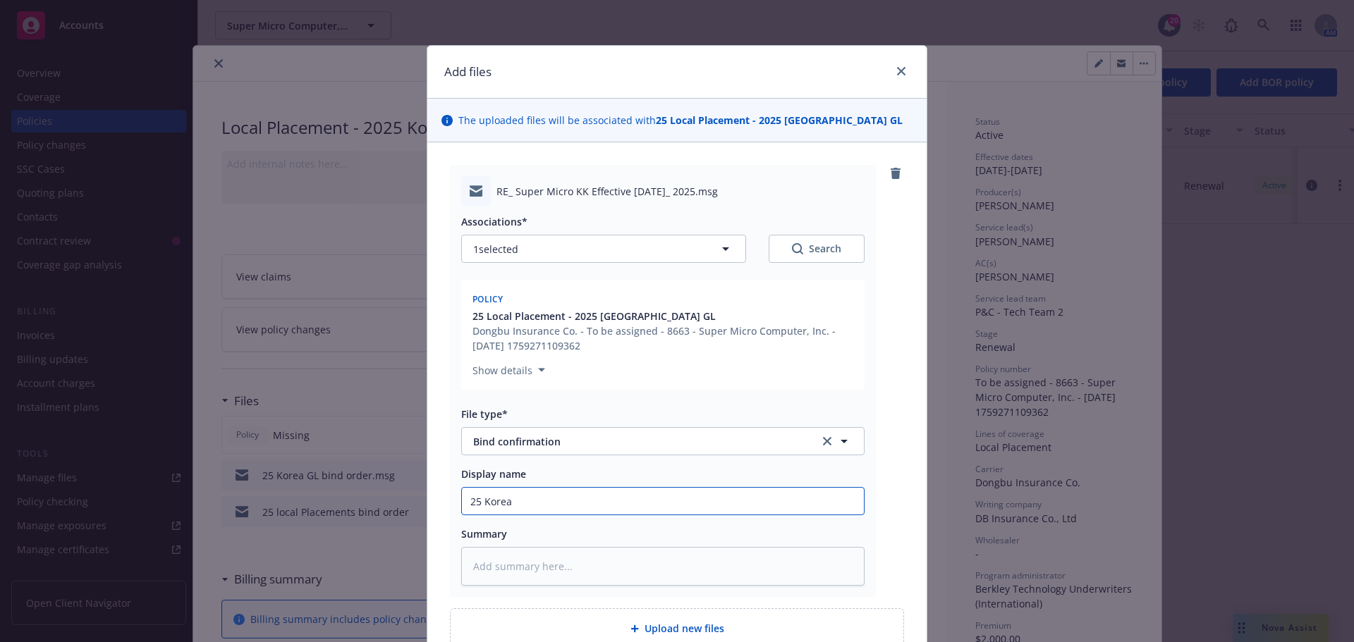
type textarea "x"
type input "25 Korea"
type textarea "x"
type input "25 Korea G"
type textarea "x"
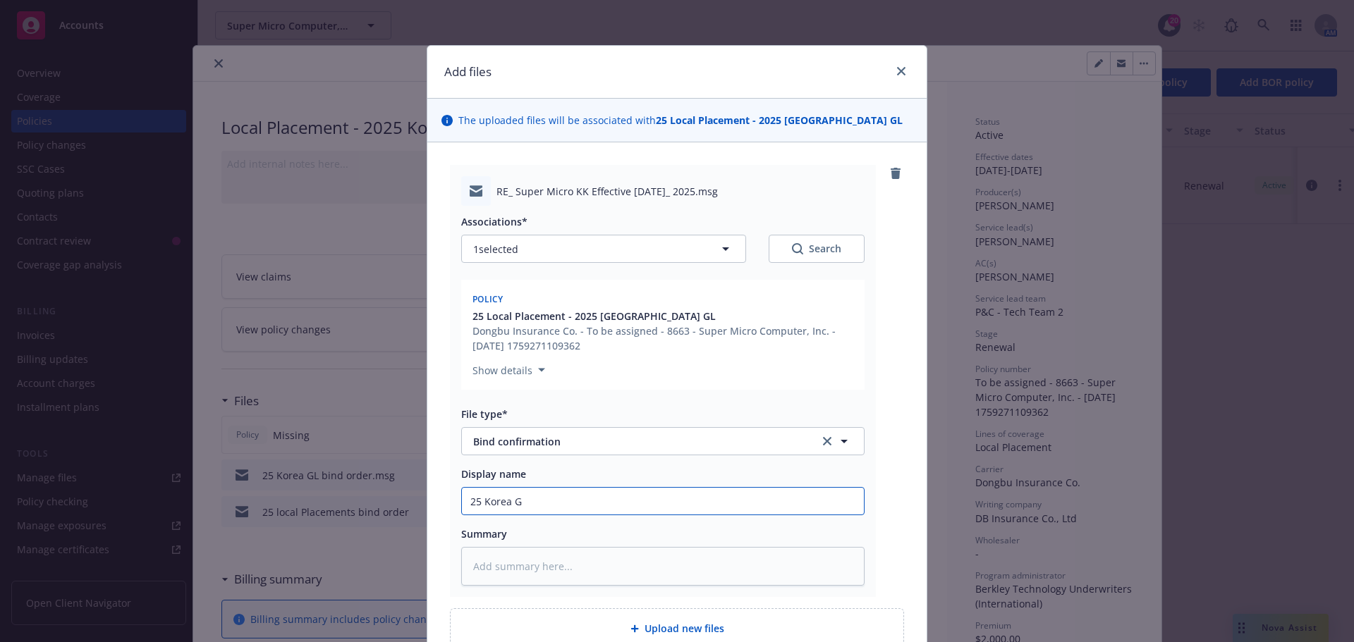
type input "25 Korea GL"
type textarea "x"
type input "25 Korea GL"
type textarea "x"
type input "25 Korea GL b"
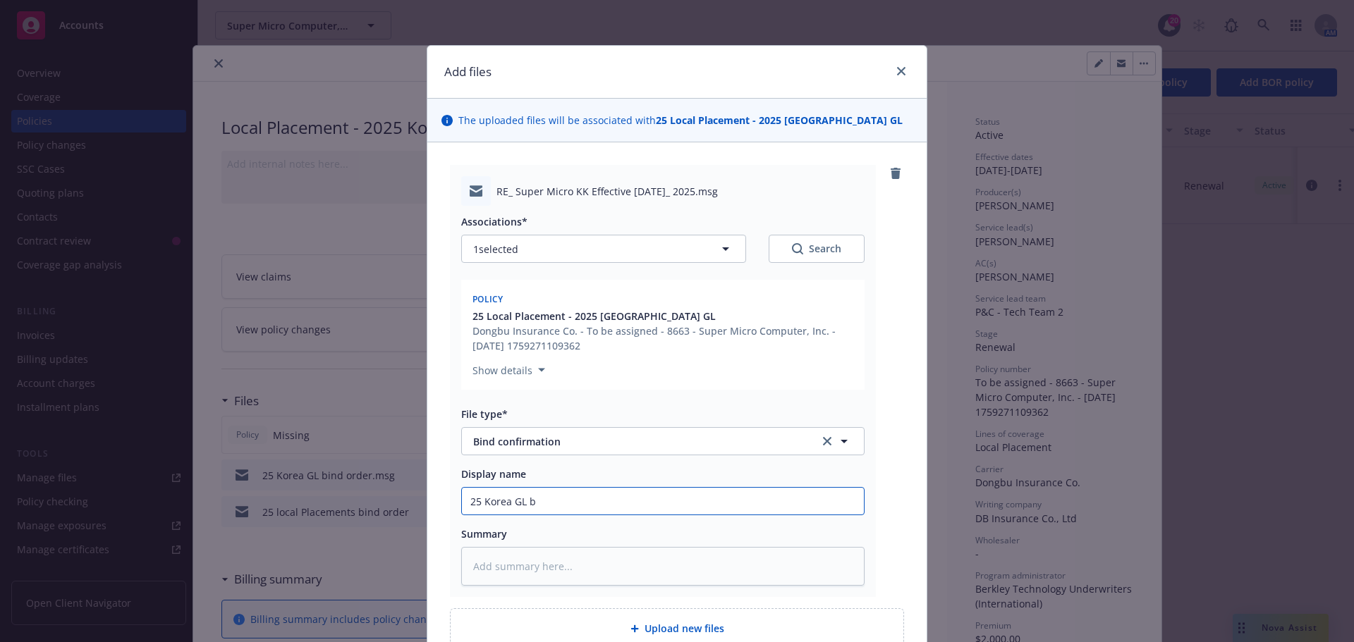
type textarea "x"
type input "25 Korea GL bi"
type textarea "x"
type input "25 Korea GL bin"
type textarea "x"
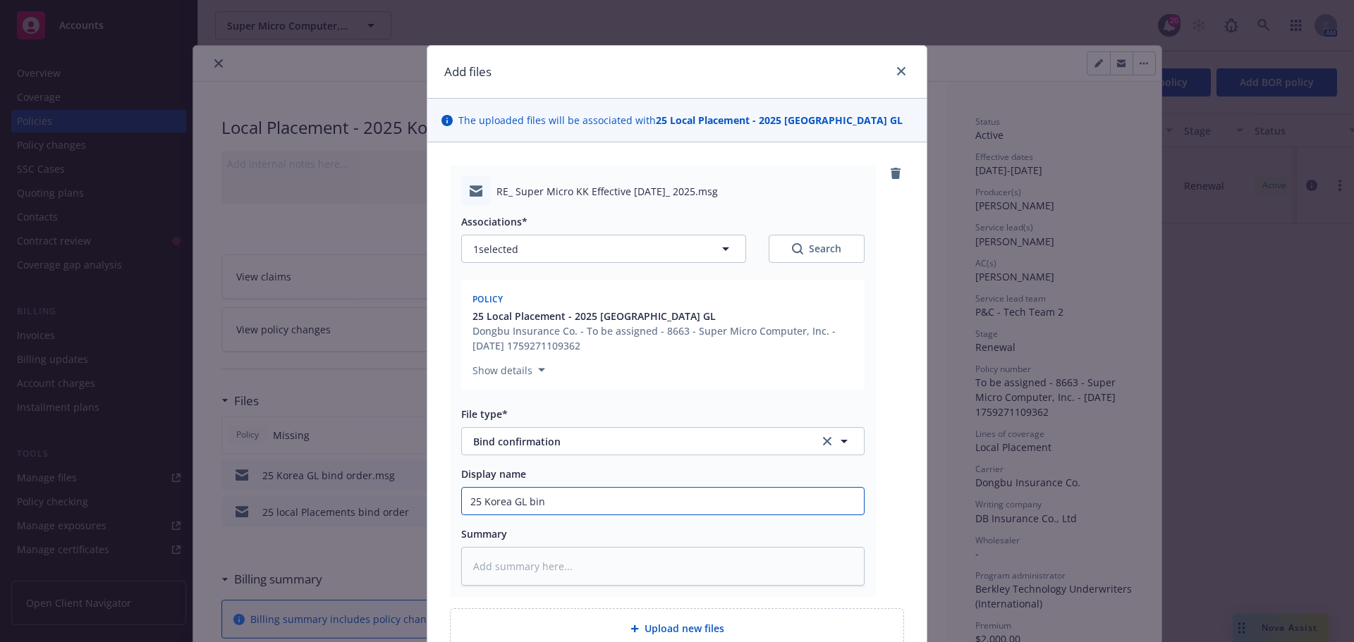
type input "25 Korea GL bind"
type textarea "x"
type input "25 Korea GL bind"
type textarea "x"
type input "25 Korea GL bind c"
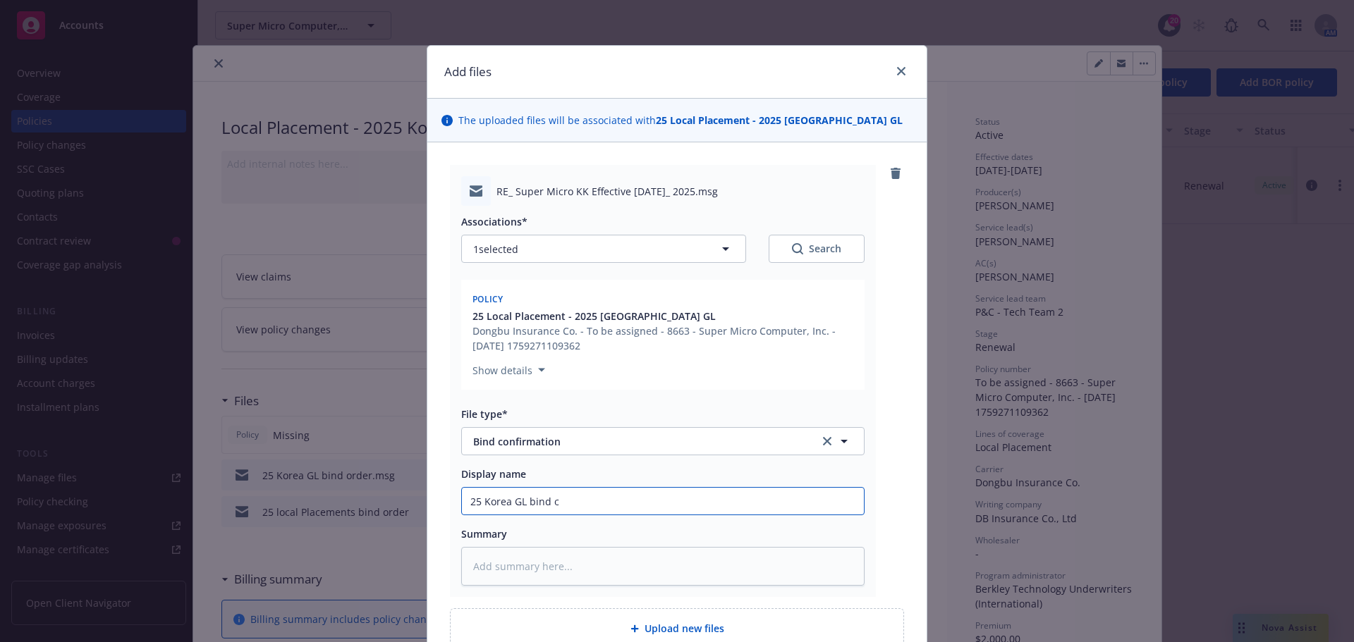
type textarea "x"
type input "25 Korea GL bind co"
type textarea "x"
type input "25 Korea GL bind con"
type textarea "x"
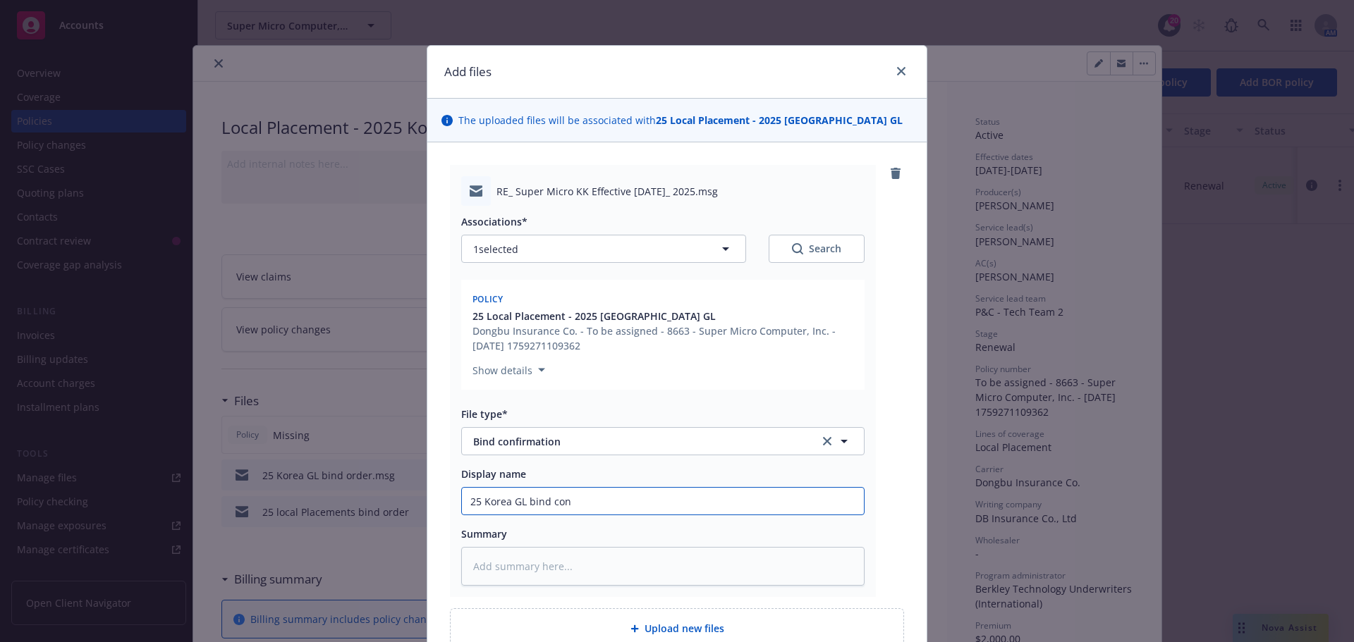
type input "25 Korea GL bind conf"
type textarea "x"
type input "25 Korea GL bind confir"
type textarea "x"
type input "25 Korea GL bind confirm"
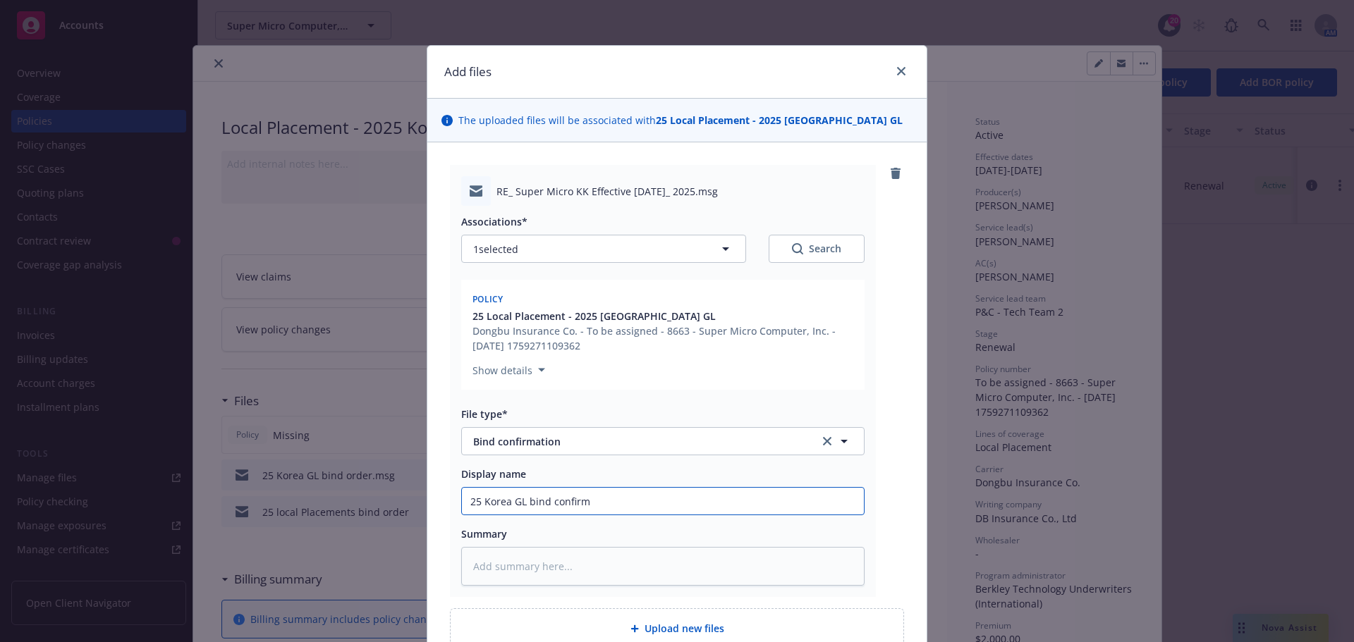
type textarea "x"
type input "25 Korea GL bind confirma"
type textarea "x"
type input "25 Korea GL bind confirmat"
type textarea "x"
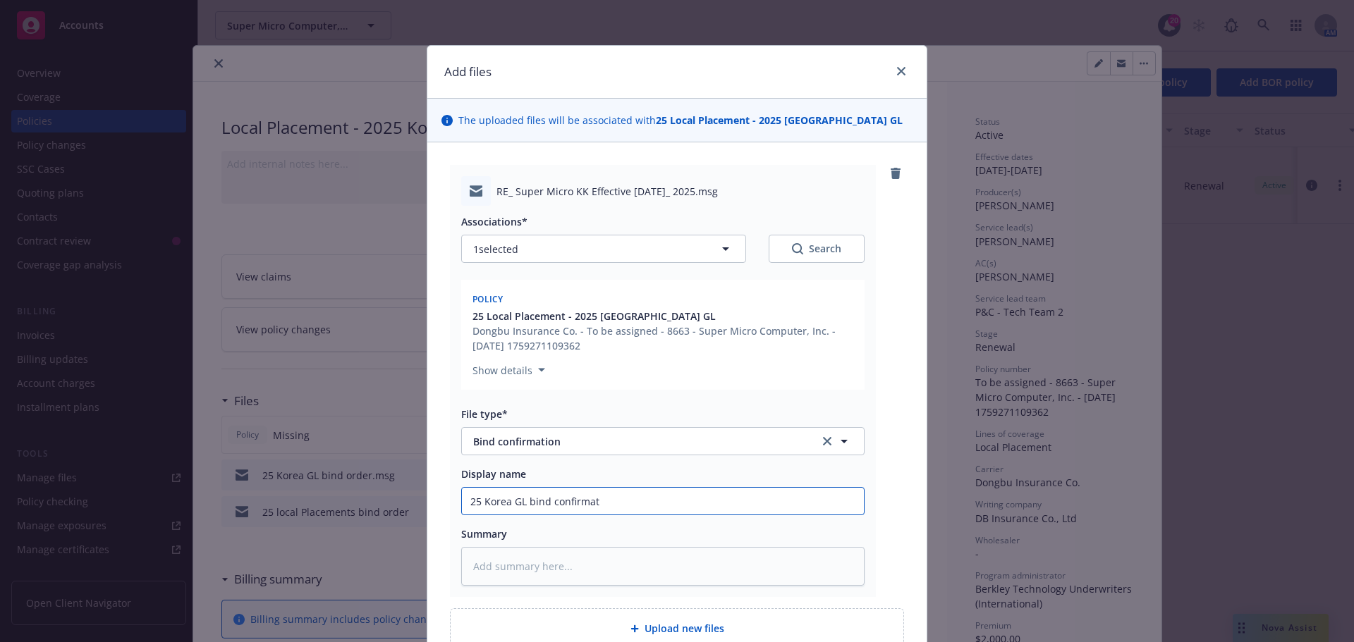
type input "25 Korea GL bind confirmati"
type textarea "x"
type input "25 Korea GL bind confirmatio"
type textarea "x"
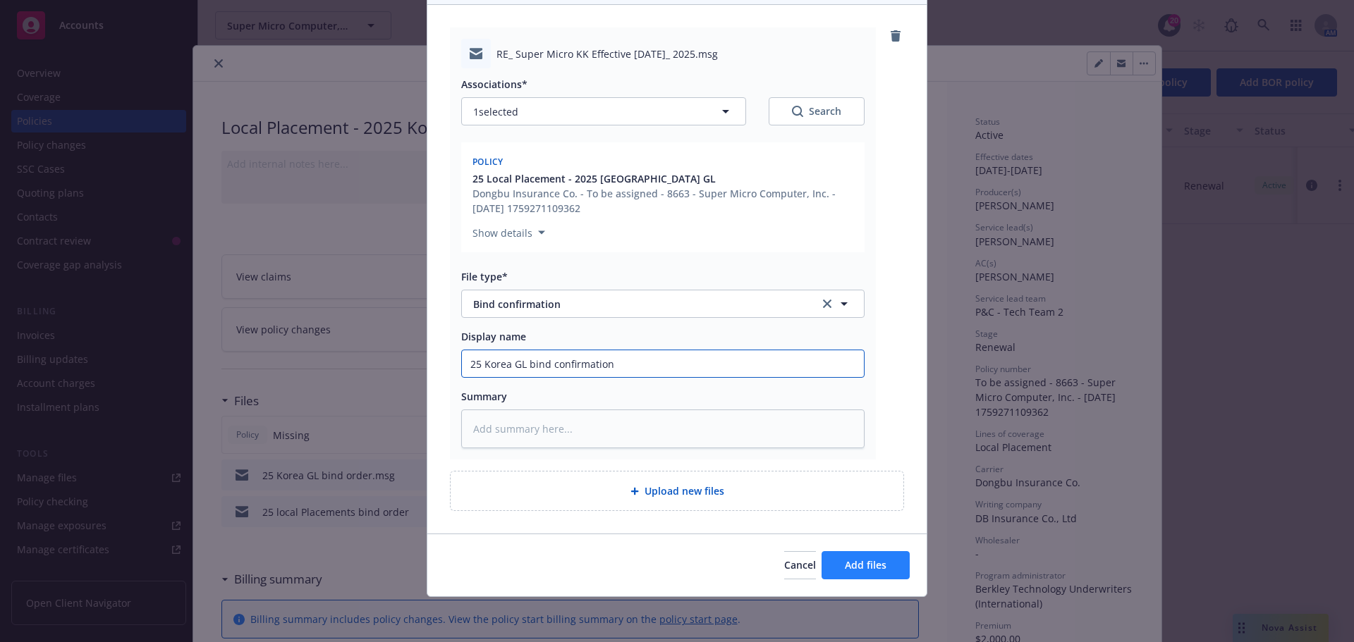
type input "25 Korea GL bind confirmation"
click at [870, 561] on button "Add files" at bounding box center [865, 565] width 88 height 28
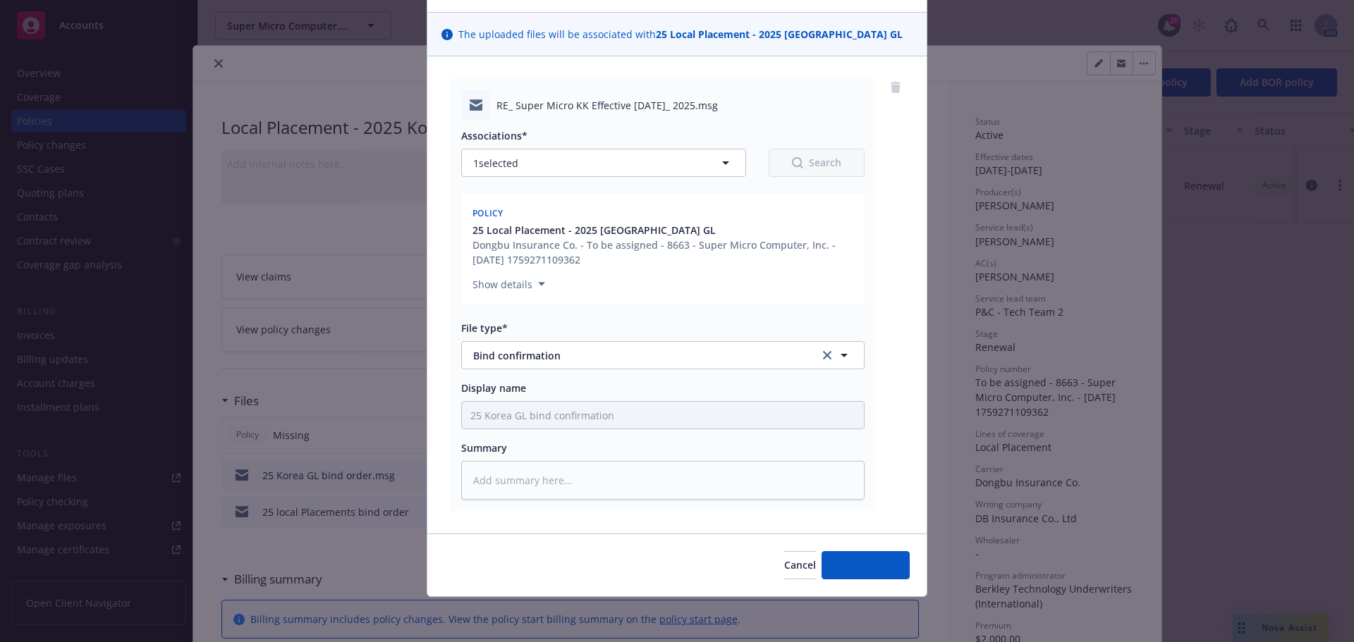
scroll to position [86, 0]
type textarea "x"
